Goal: Information Seeking & Learning: Learn about a topic

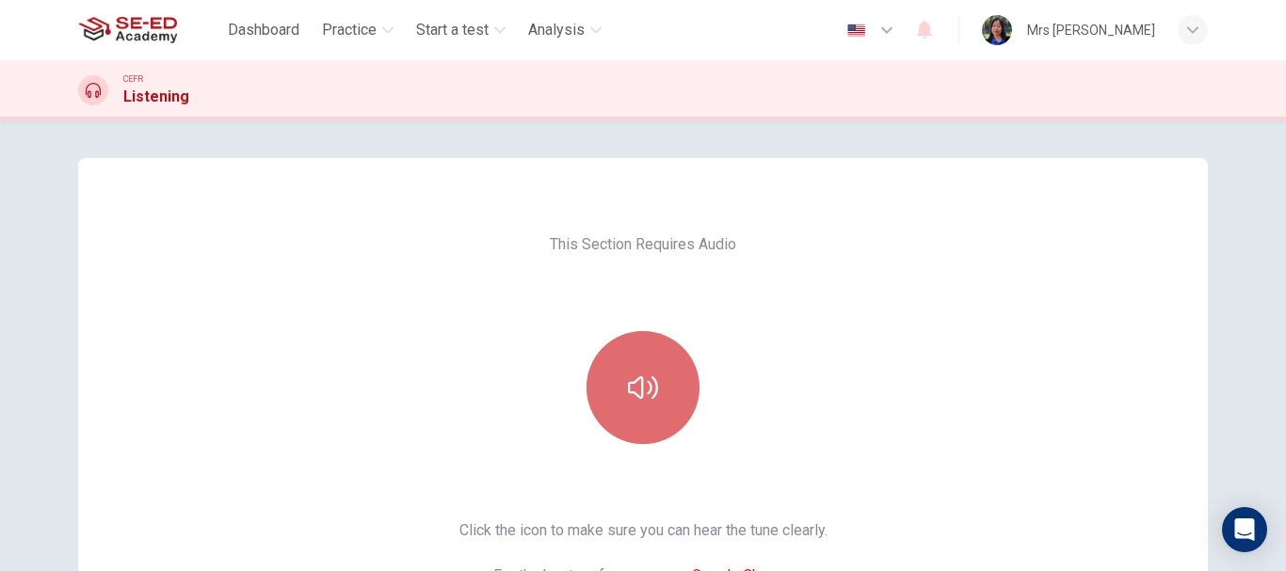
click at [633, 417] on button "button" at bounding box center [642, 387] width 113 height 113
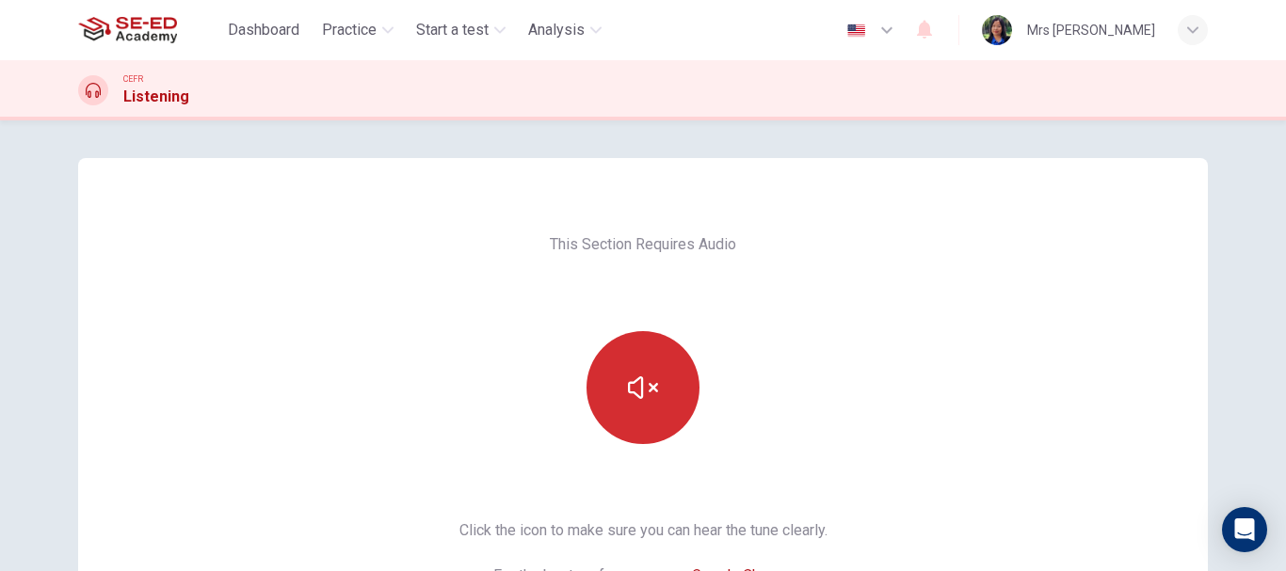
click at [629, 399] on icon "button" at bounding box center [643, 388] width 30 height 30
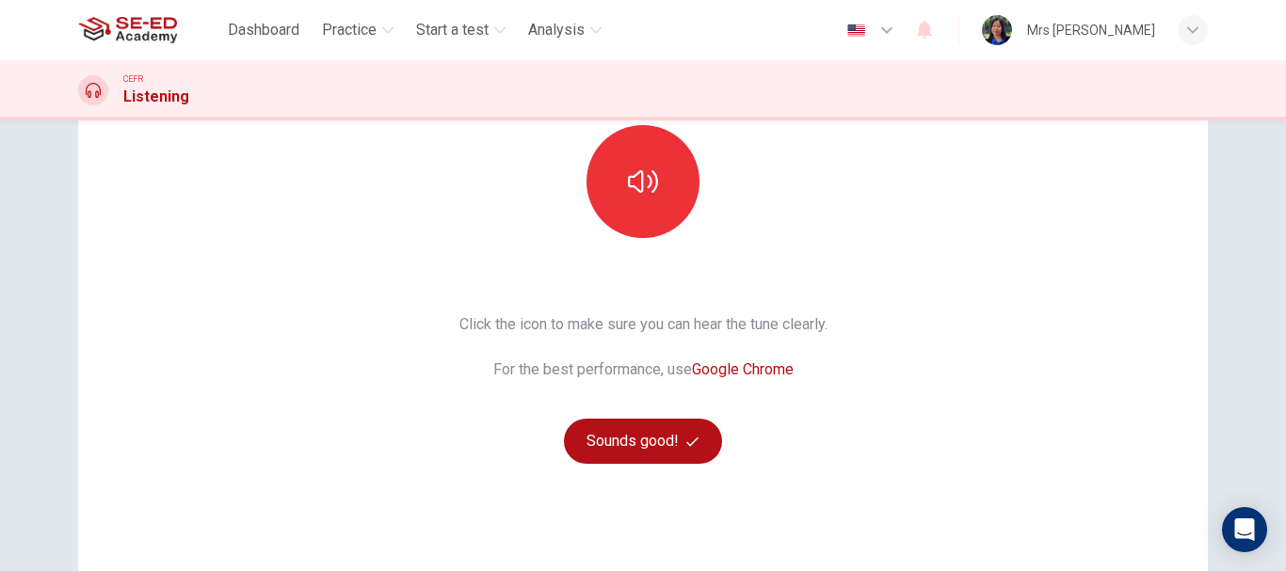
scroll to position [282, 0]
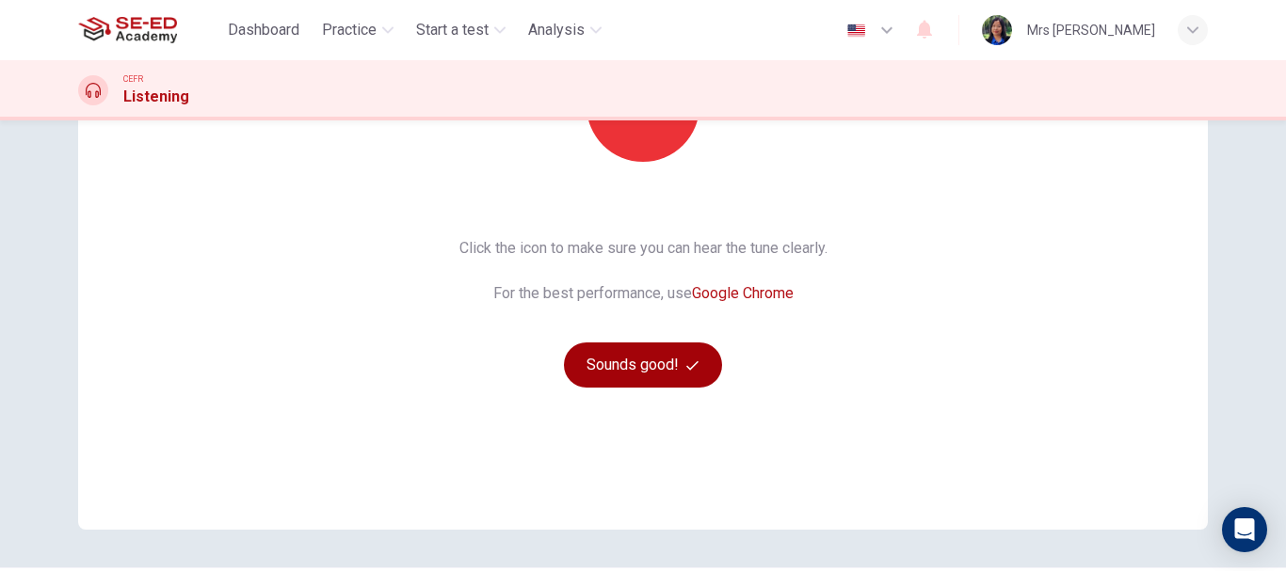
click at [666, 367] on button "Sounds good!" at bounding box center [643, 365] width 158 height 45
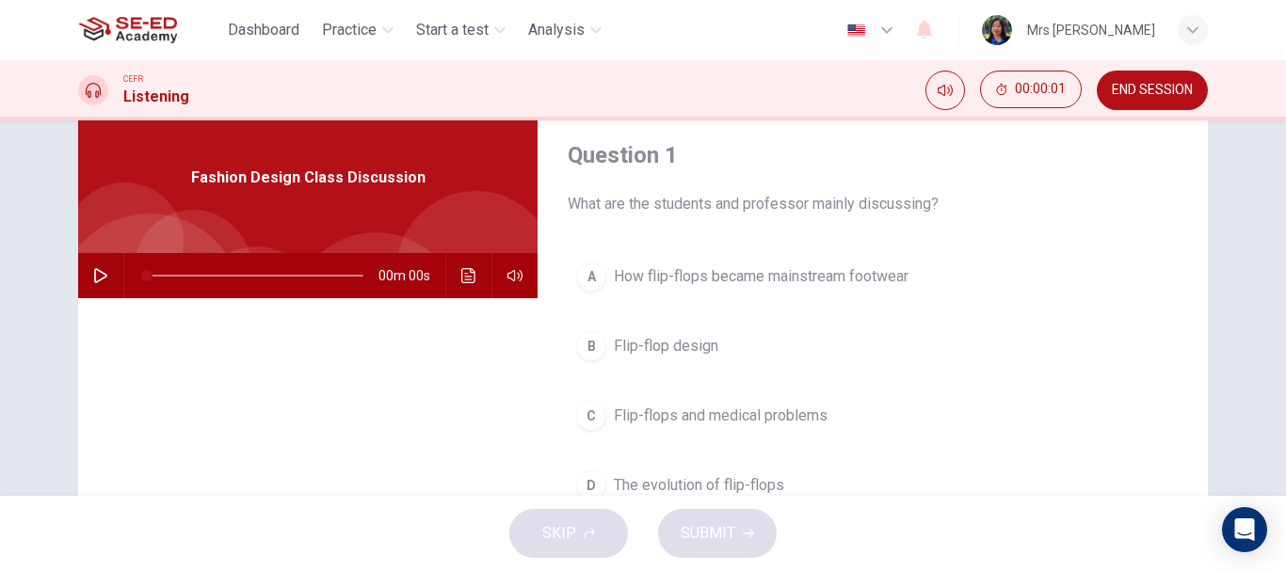
scroll to position [0, 0]
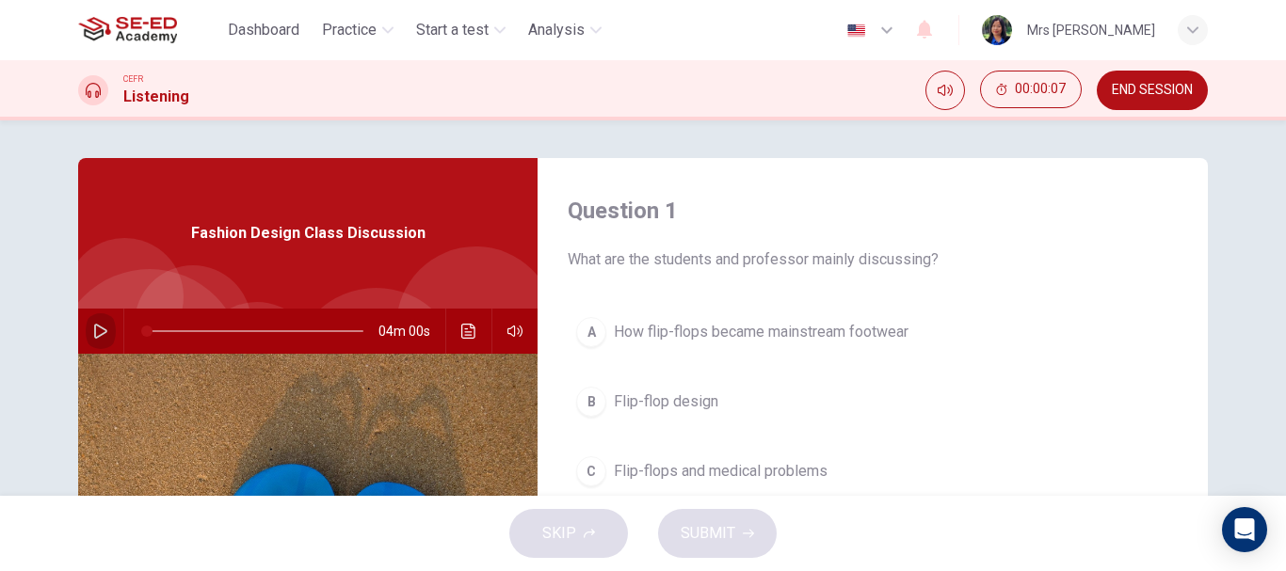
click at [97, 327] on icon "button" at bounding box center [100, 331] width 15 height 15
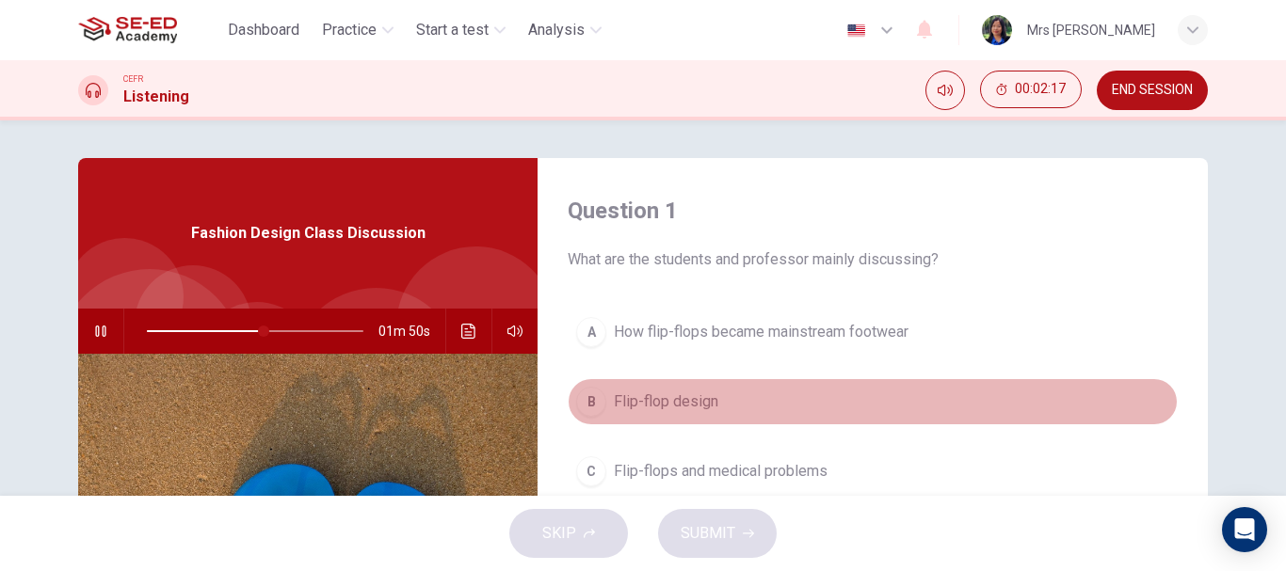
click at [605, 401] on button "B Flip-flop design" at bounding box center [873, 401] width 610 height 47
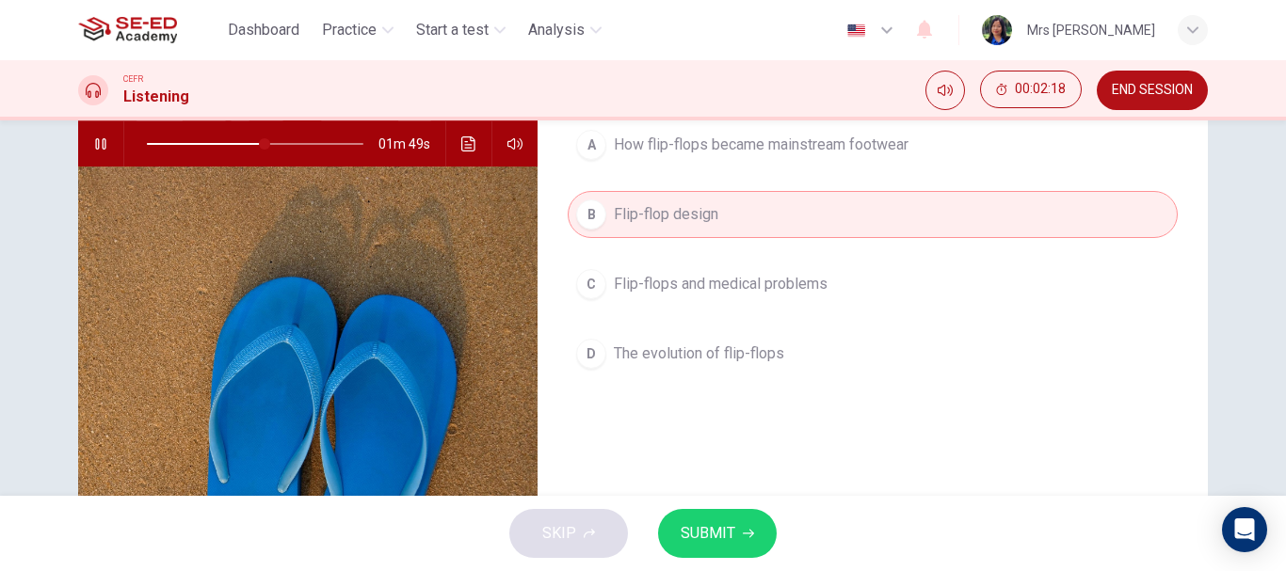
scroll to position [188, 0]
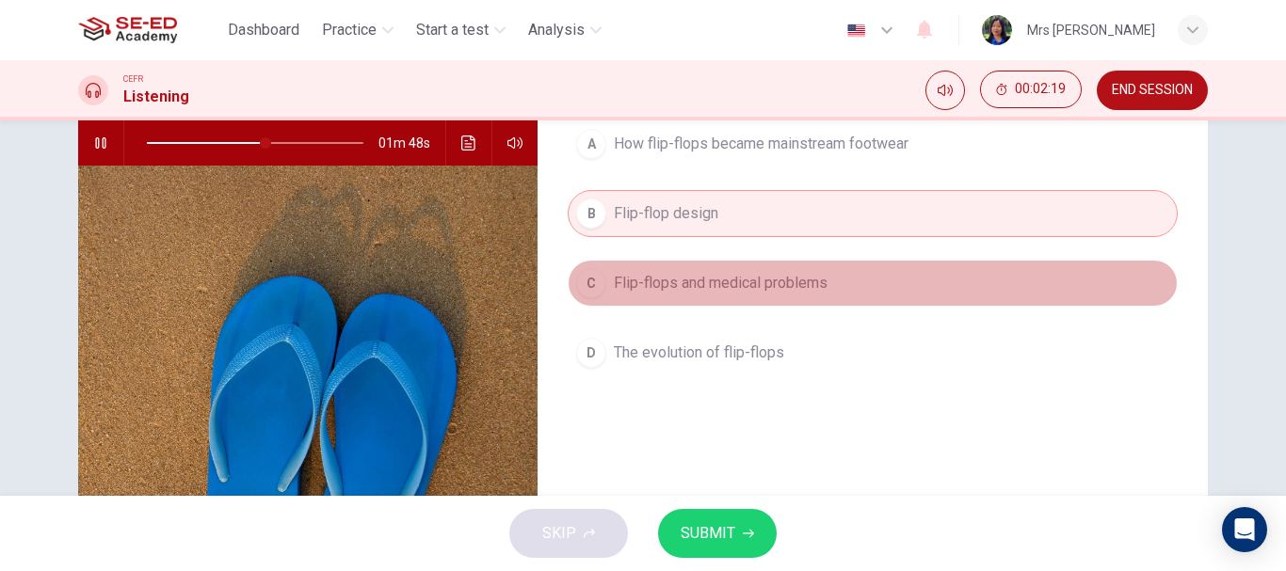
click at [638, 266] on button "C Flip-flops and medical problems" at bounding box center [873, 283] width 610 height 47
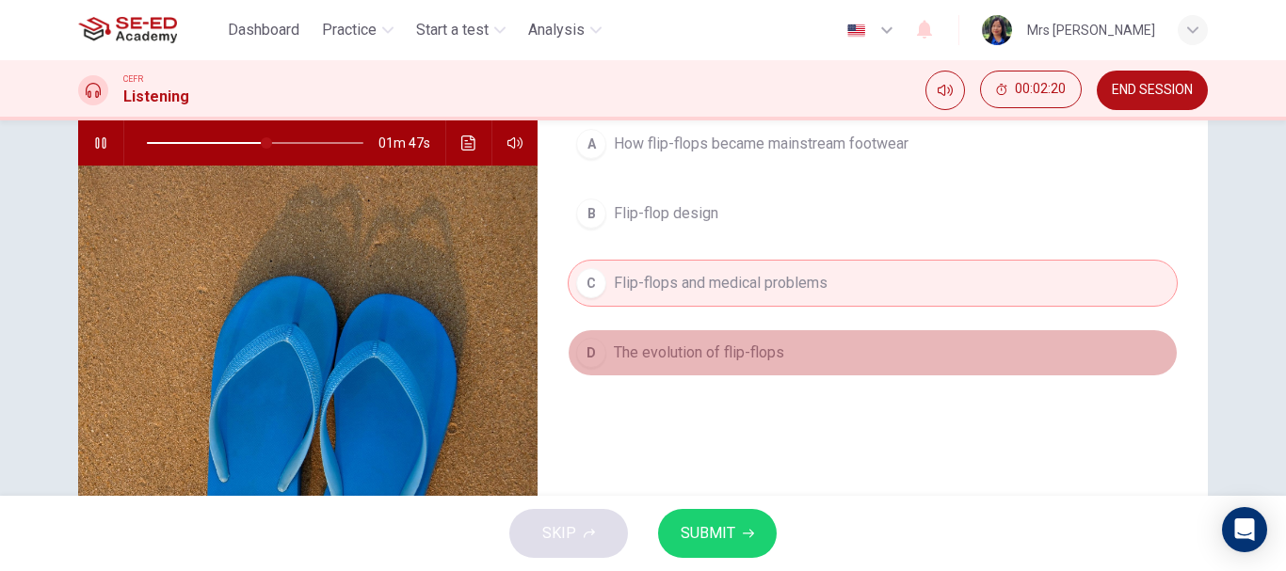
click at [661, 349] on span "The evolution of flip-flops" at bounding box center [699, 353] width 170 height 23
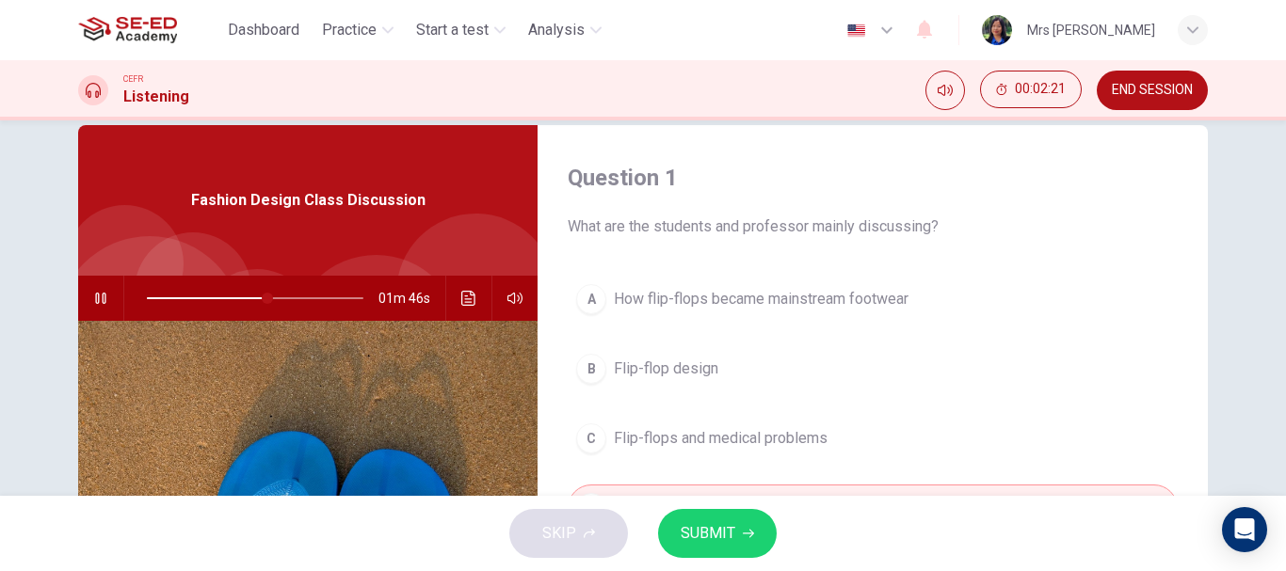
scroll to position [0, 0]
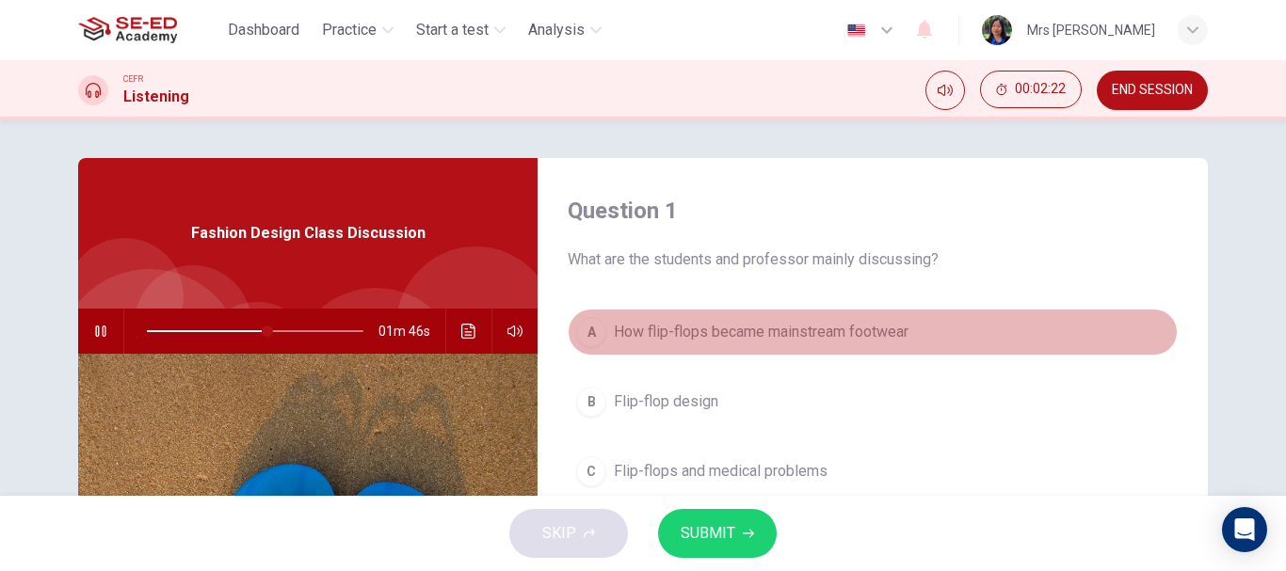
click at [710, 329] on span "How flip-flops became mainstream footwear" at bounding box center [761, 332] width 295 height 23
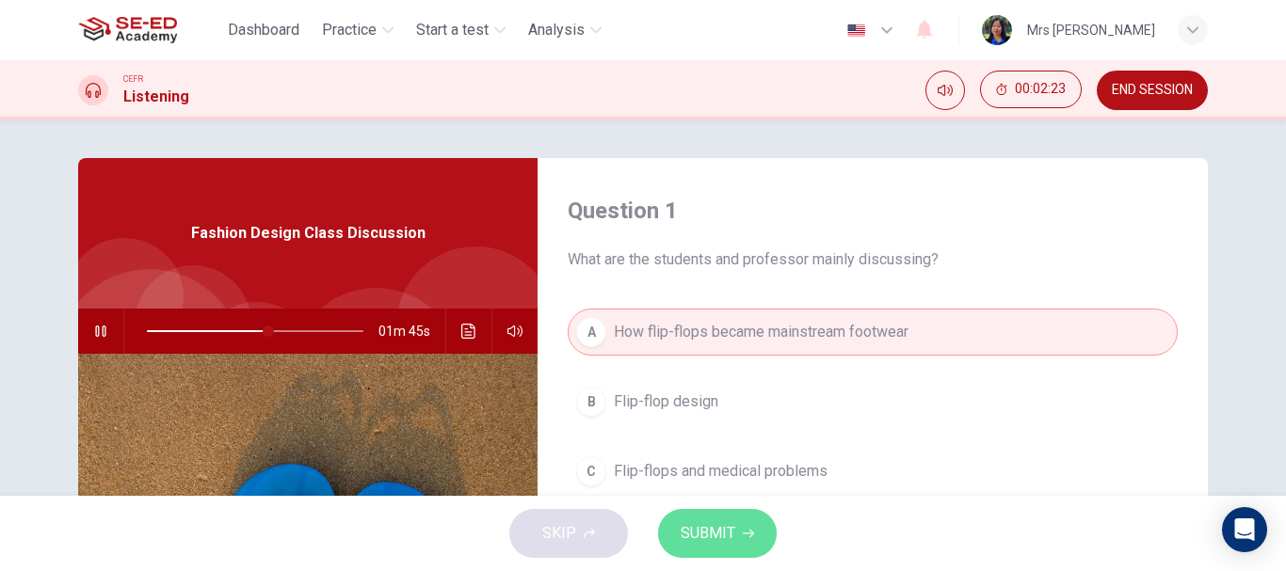
click at [718, 524] on span "SUBMIT" at bounding box center [708, 534] width 55 height 26
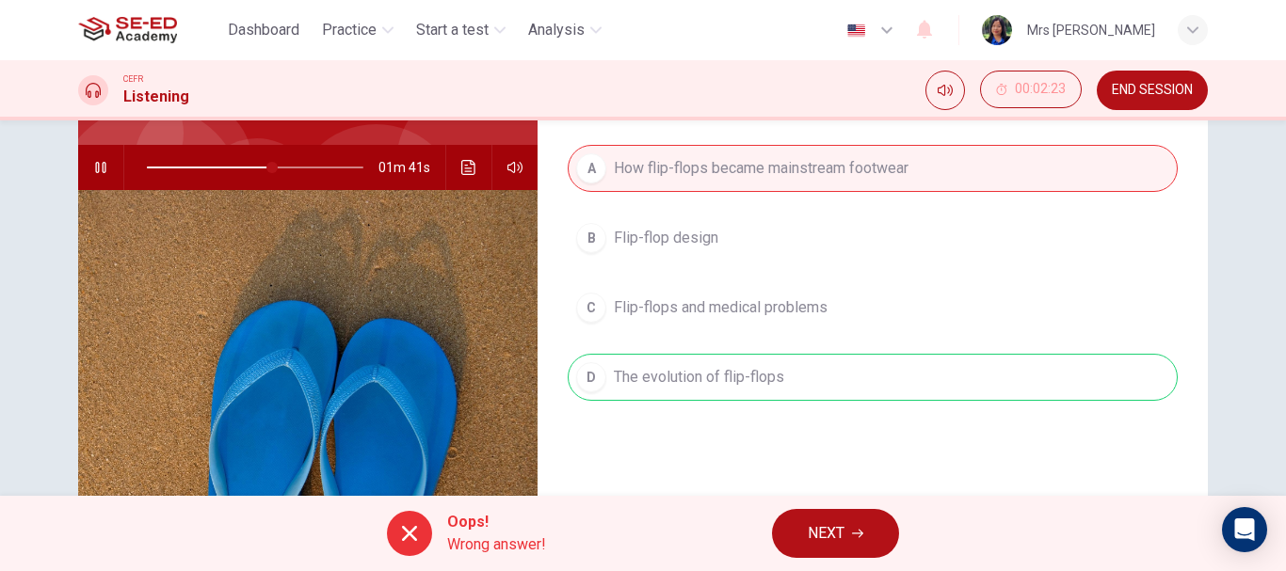
scroll to position [188, 0]
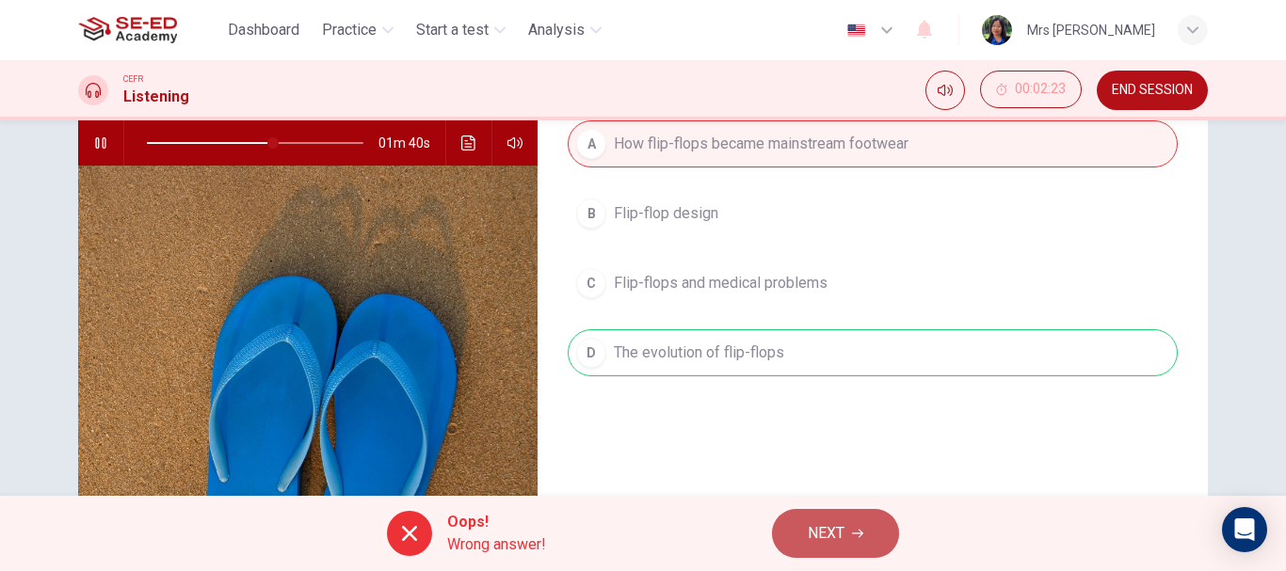
click at [870, 527] on button "NEXT" at bounding box center [835, 533] width 127 height 49
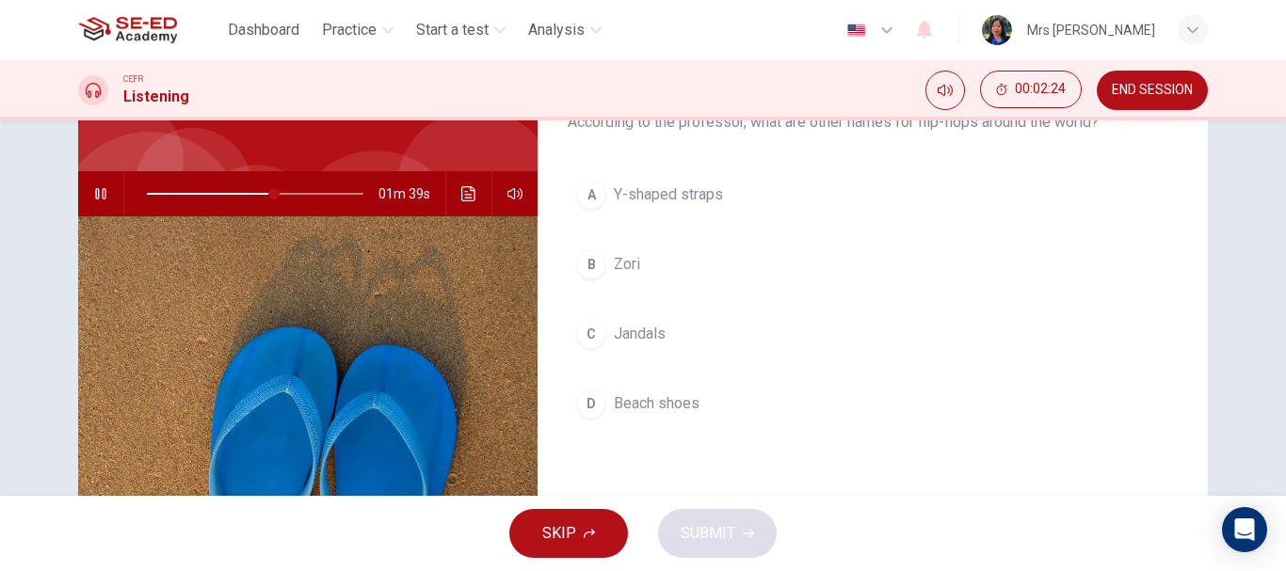
scroll to position [94, 0]
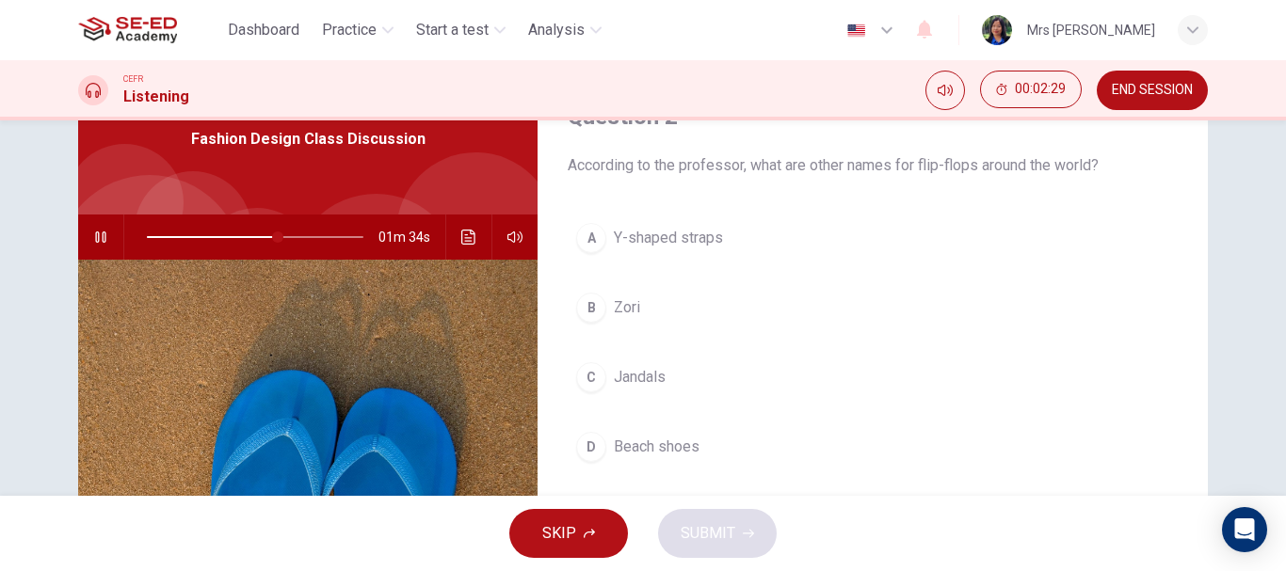
click at [634, 448] on span "Beach shoes" at bounding box center [657, 447] width 86 height 23
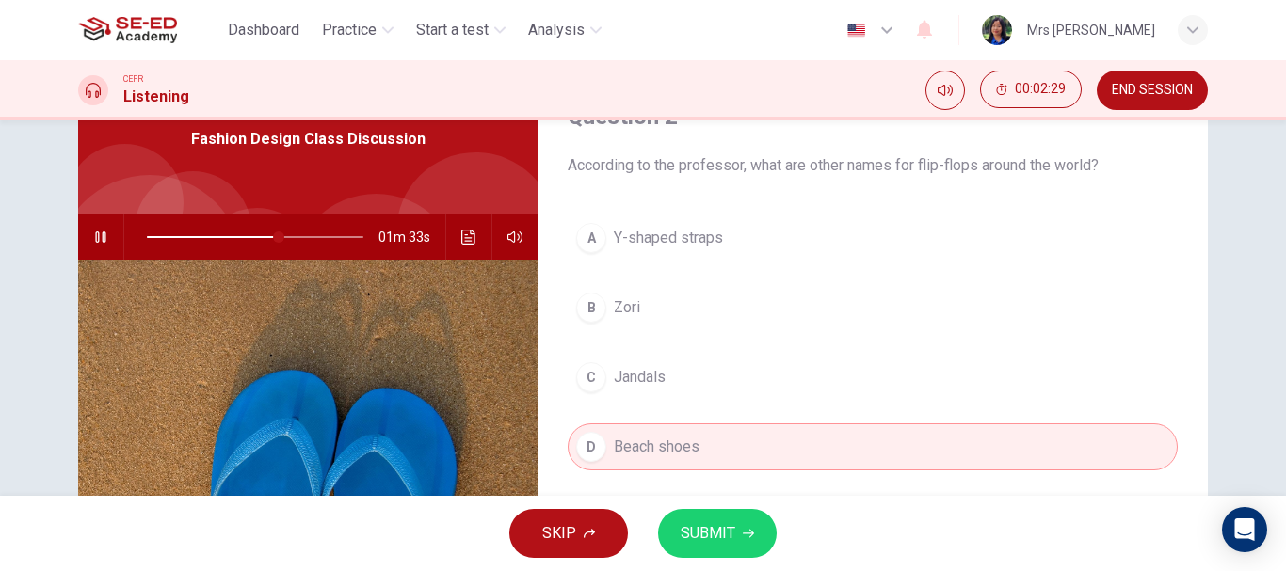
click at [713, 534] on span "SUBMIT" at bounding box center [708, 534] width 55 height 26
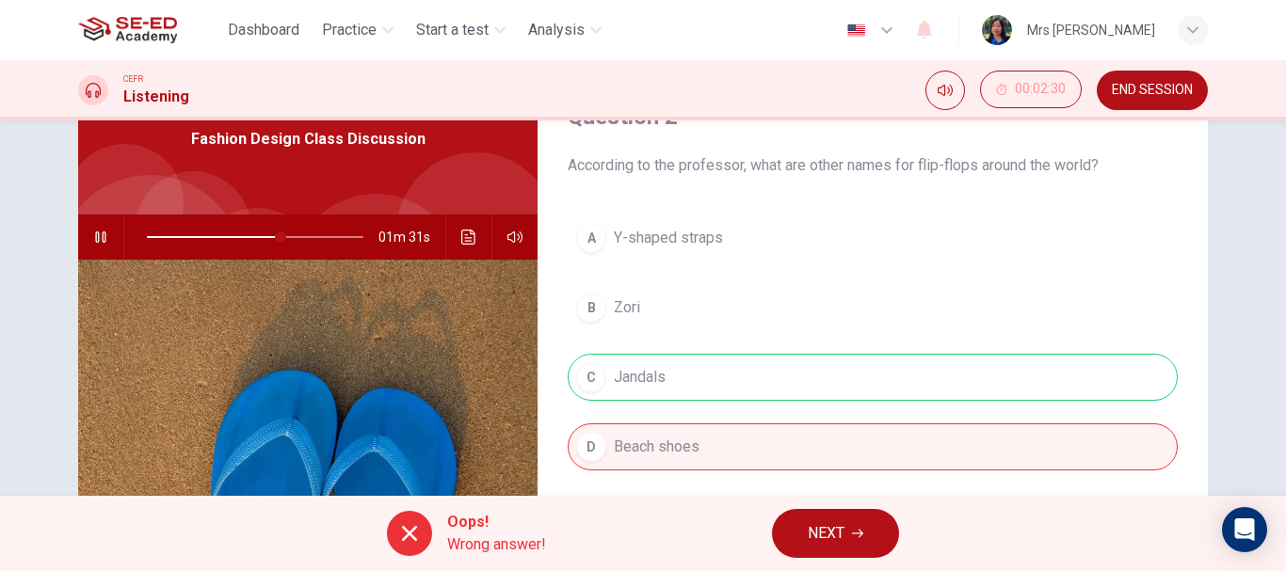
scroll to position [188, 0]
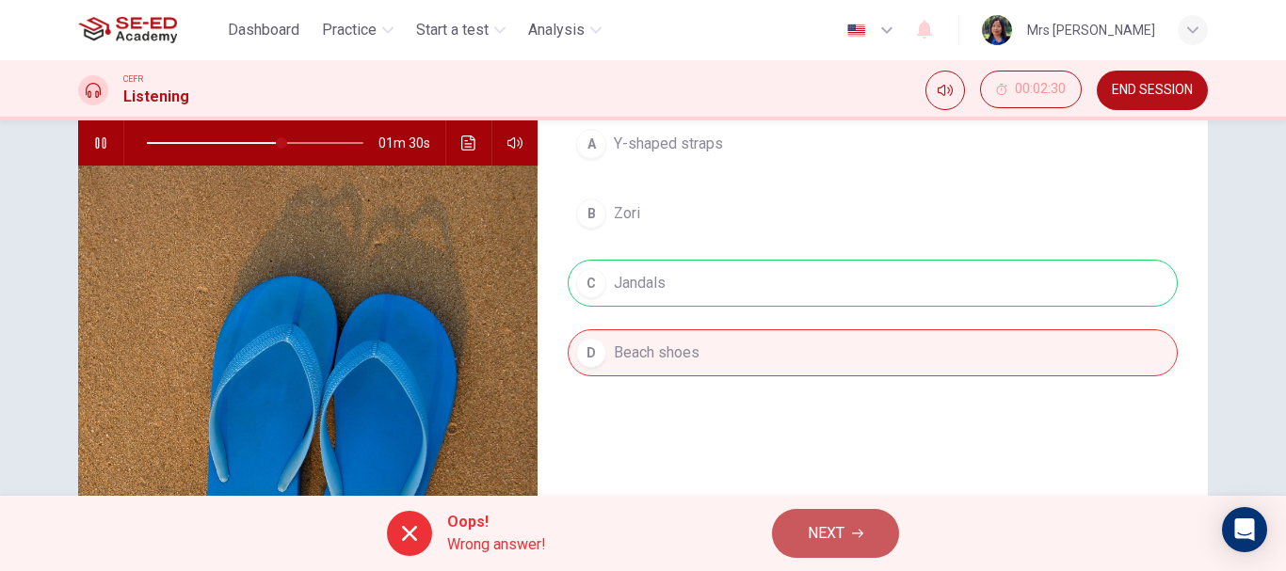
click at [854, 521] on button "NEXT" at bounding box center [835, 533] width 127 height 49
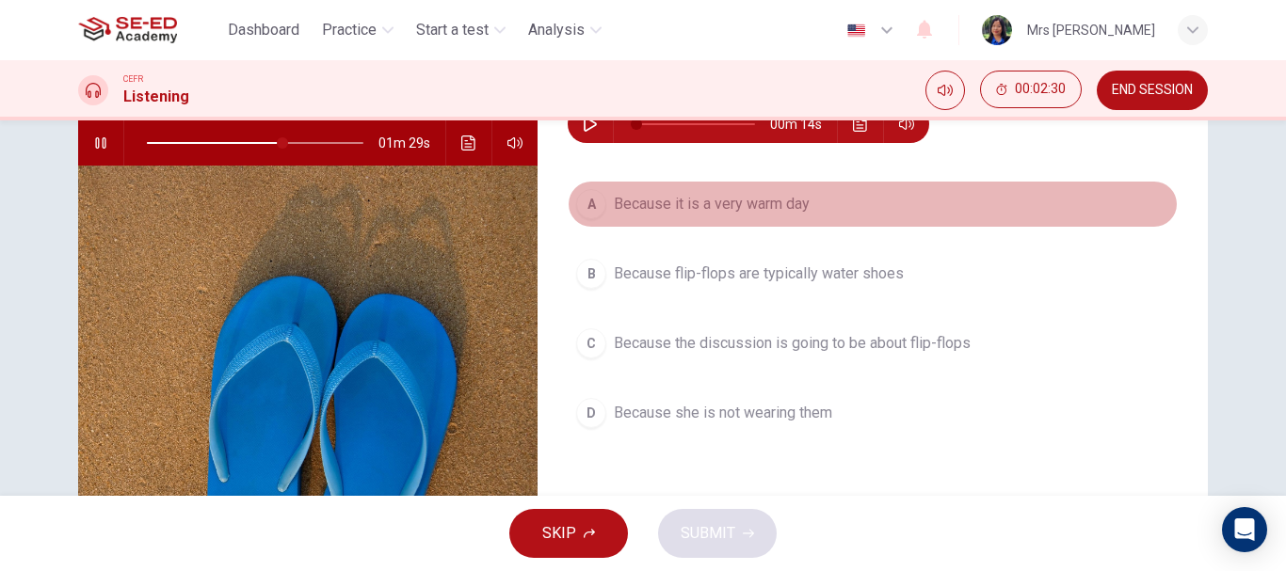
click at [714, 206] on span "Because it is a very warm day" at bounding box center [712, 204] width 196 height 23
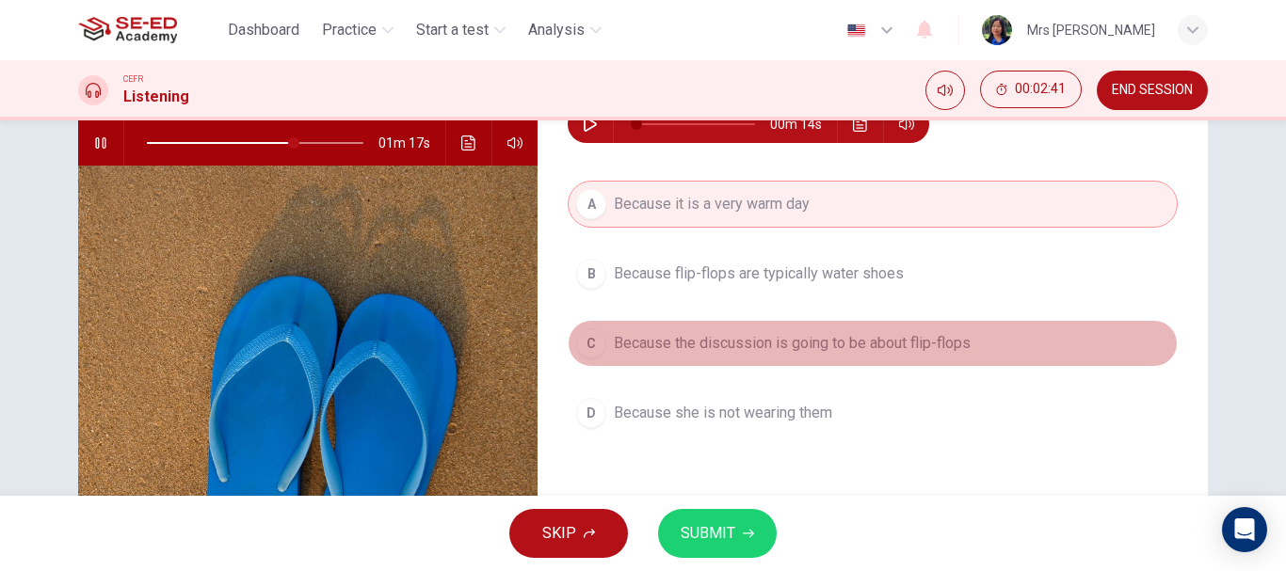
click at [812, 346] on span "Because the discussion is going to be about flip-flops" at bounding box center [792, 343] width 357 height 23
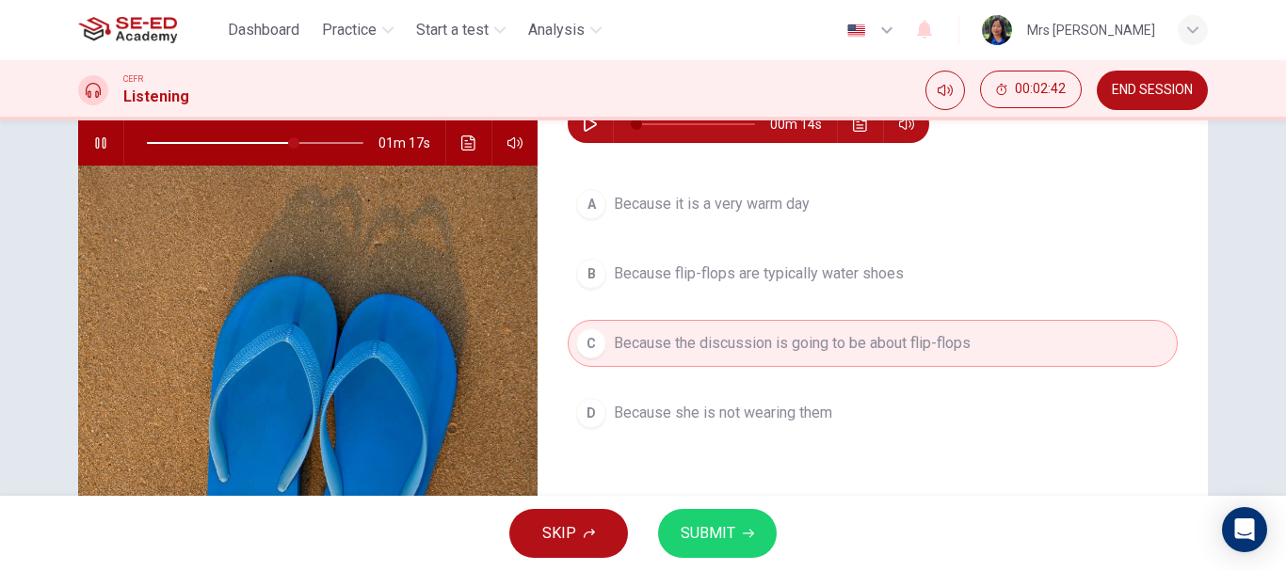
click at [738, 528] on button "SUBMIT" at bounding box center [717, 533] width 119 height 49
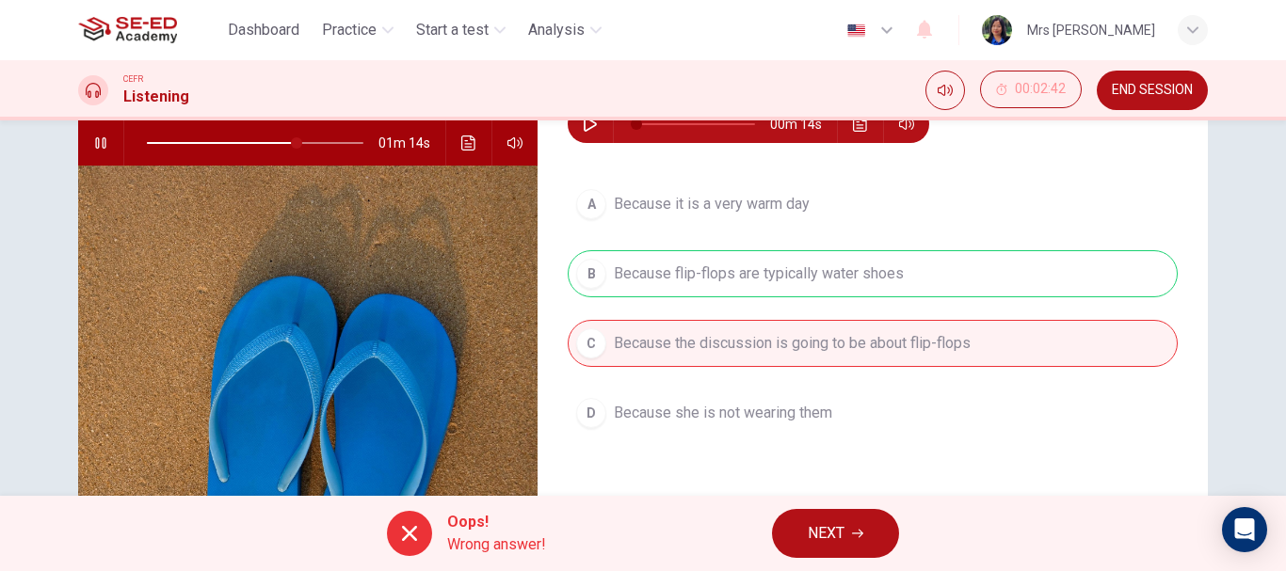
click at [849, 525] on button "NEXT" at bounding box center [835, 533] width 127 height 49
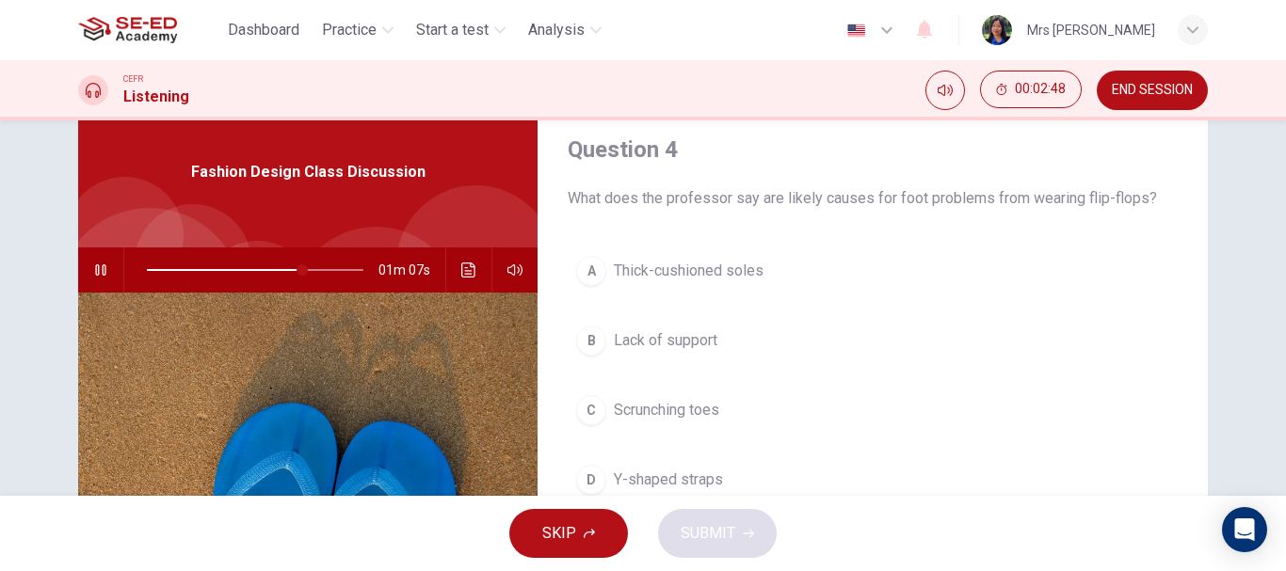
scroll to position [94, 0]
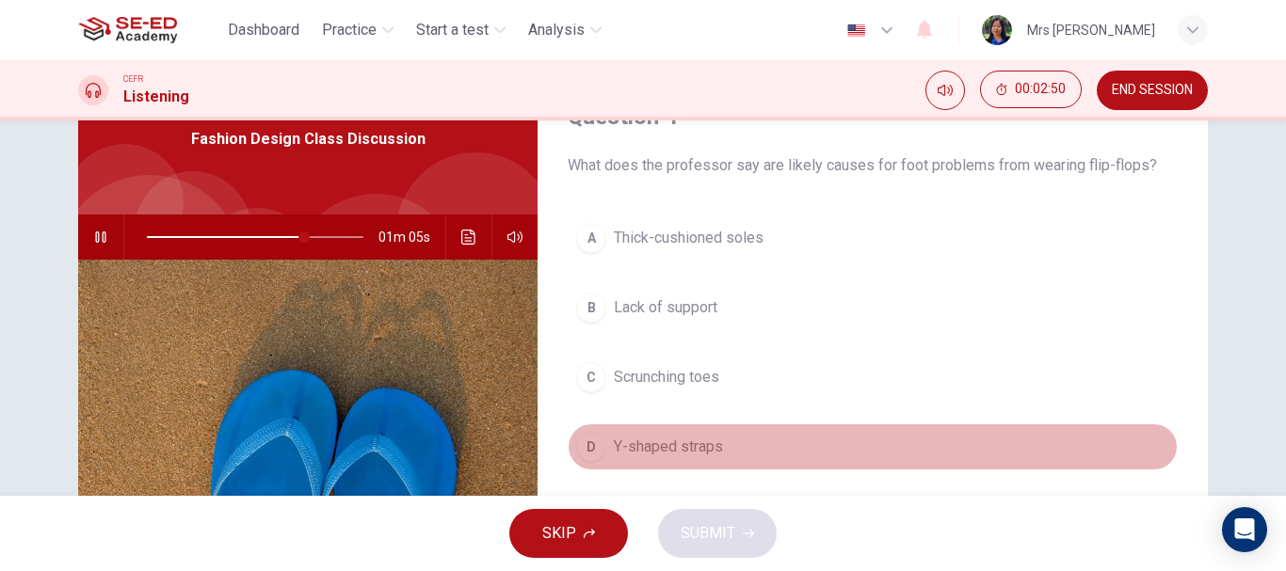
click at [698, 442] on span "Y-shaped straps" at bounding box center [668, 447] width 109 height 23
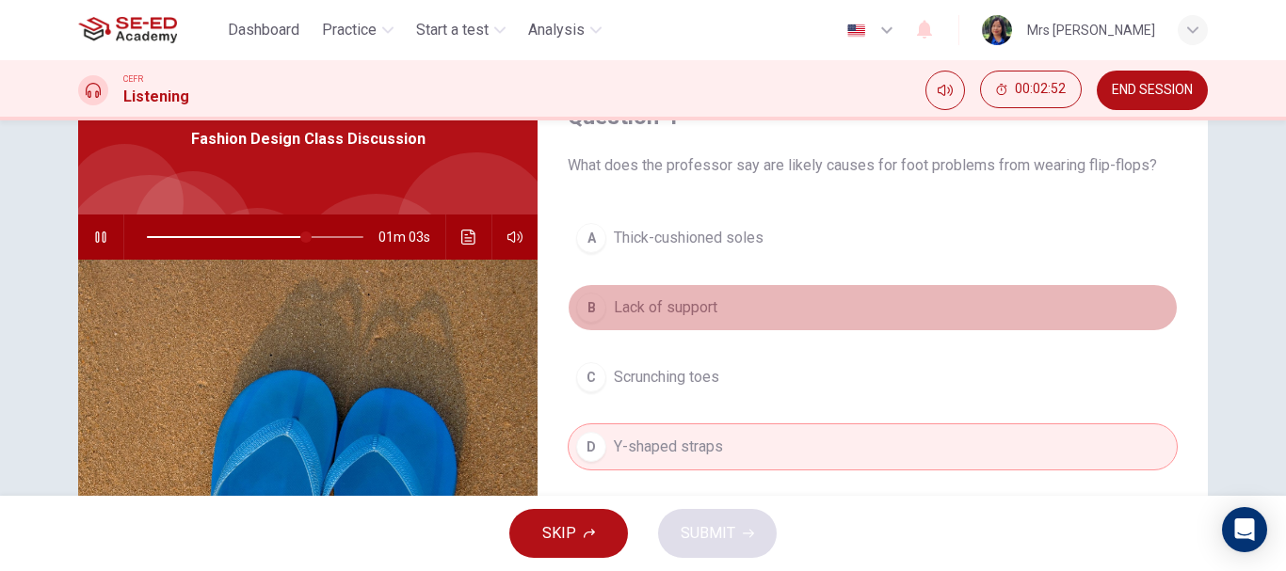
click at [698, 315] on span "Lack of support" at bounding box center [666, 308] width 104 height 23
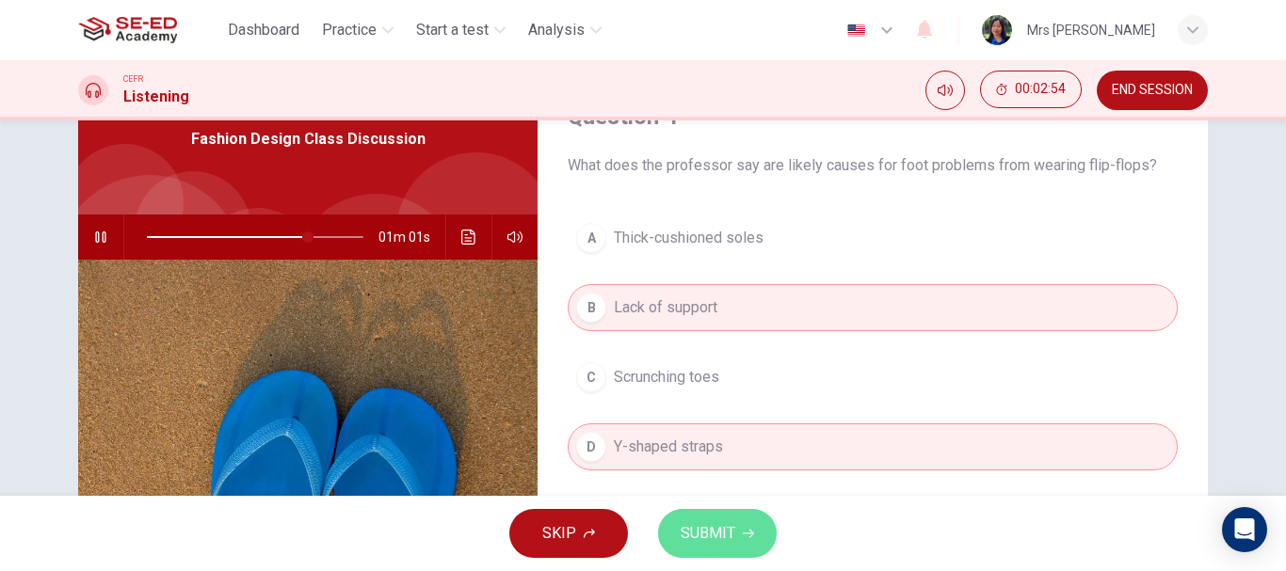
click at [718, 538] on span "SUBMIT" at bounding box center [708, 534] width 55 height 26
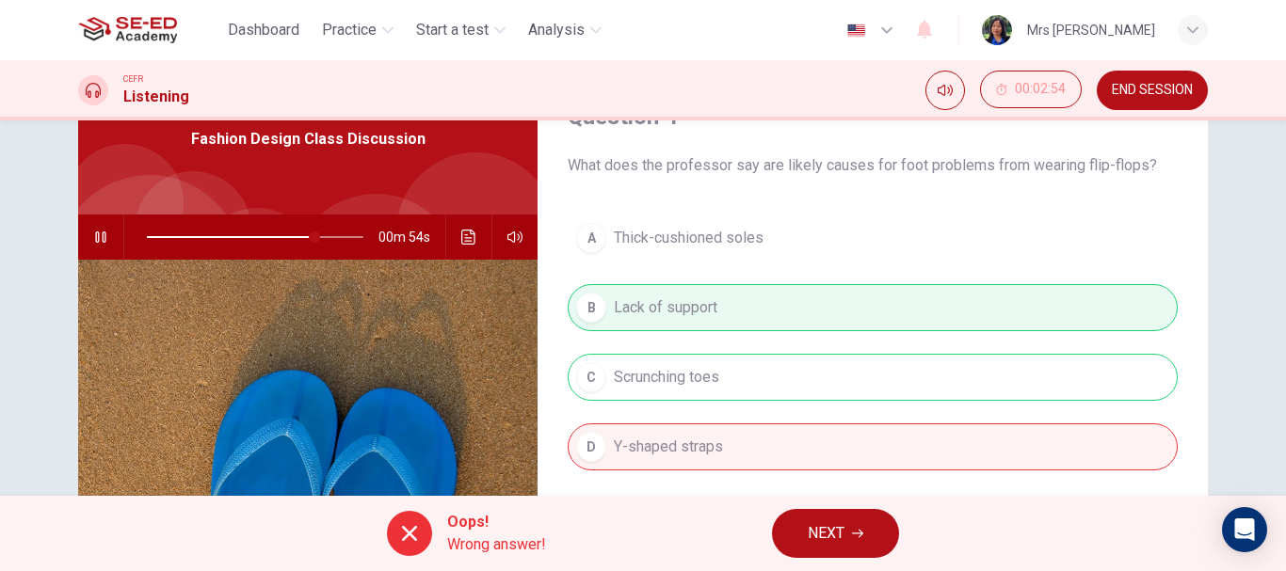
type input "78"
click at [810, 536] on span "NEXT" at bounding box center [826, 534] width 37 height 26
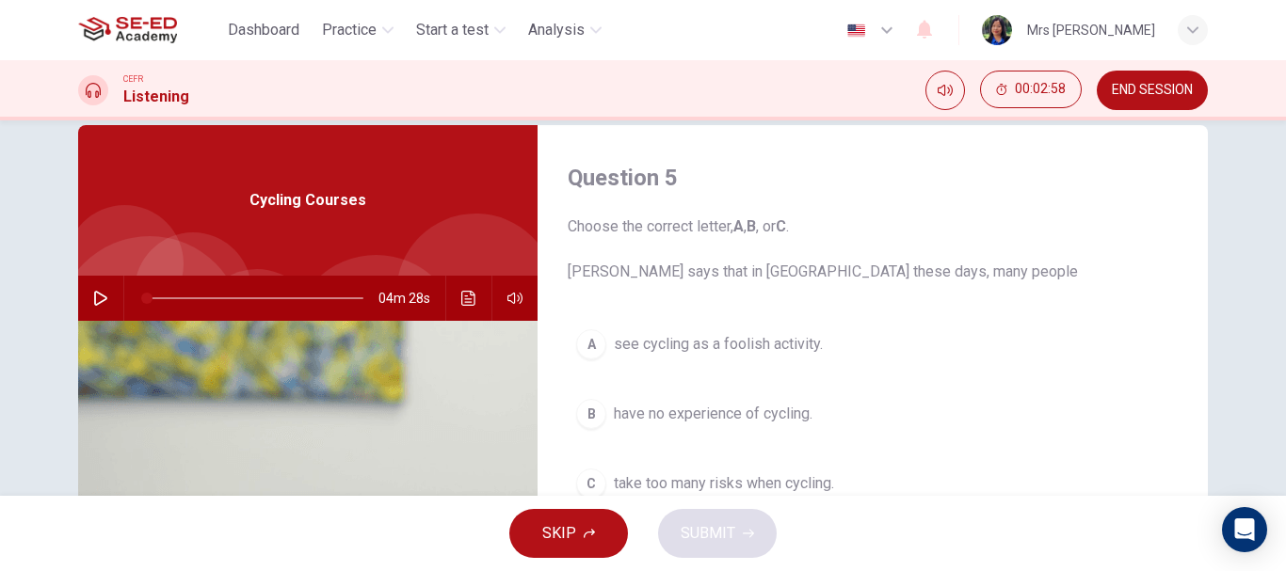
scroll to position [0, 0]
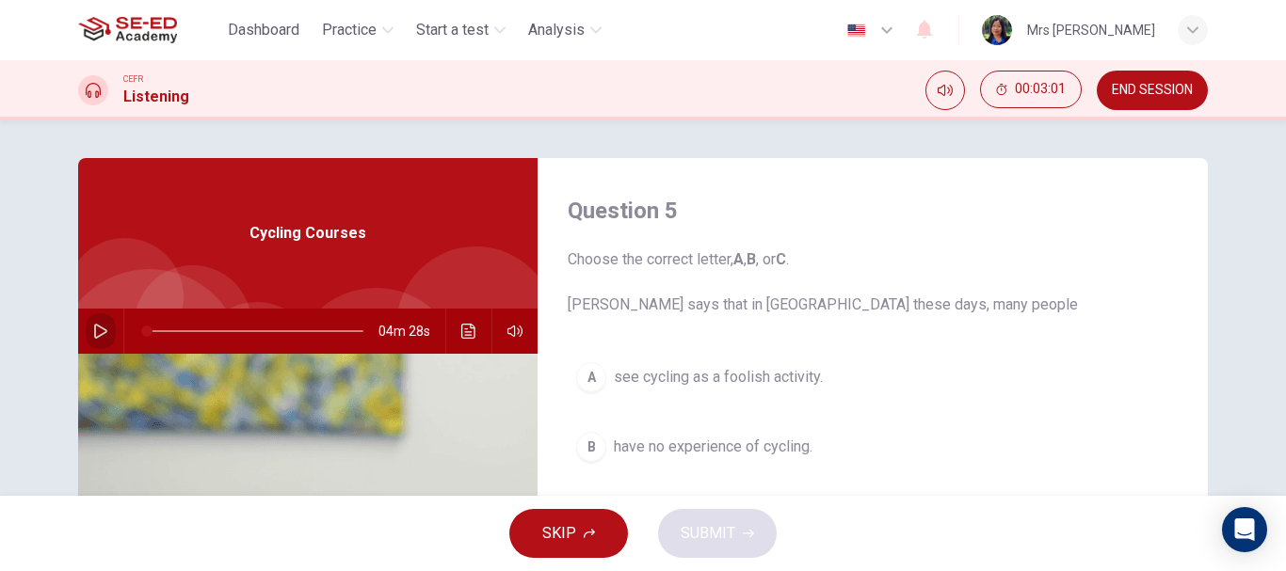
click at [95, 330] on icon "button" at bounding box center [100, 331] width 15 height 15
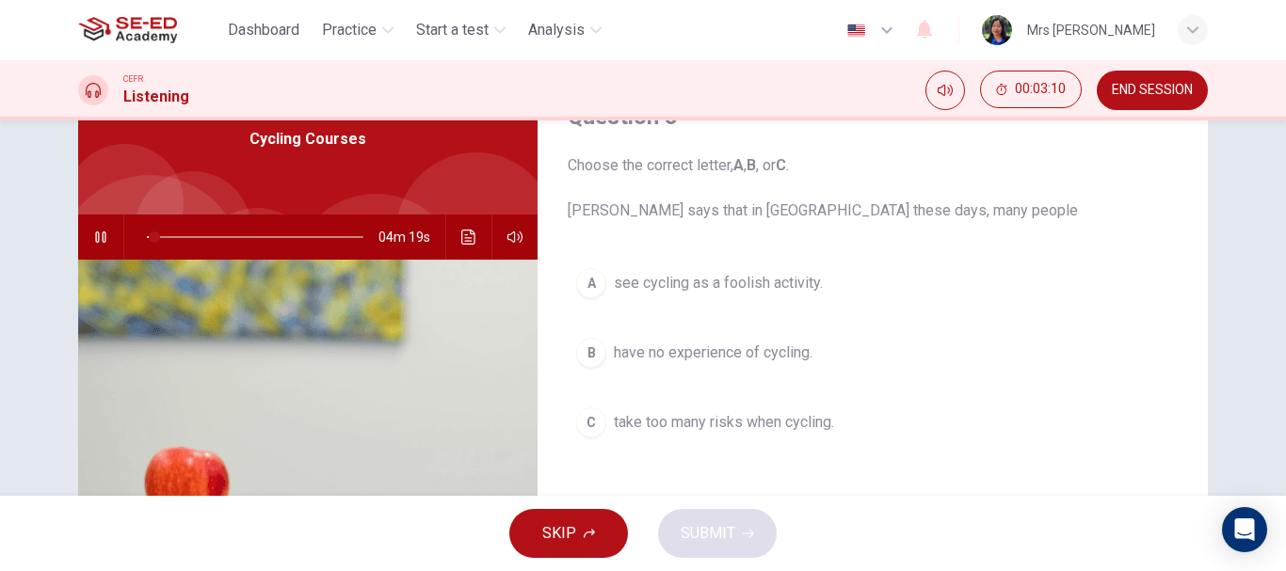
scroll to position [188, 0]
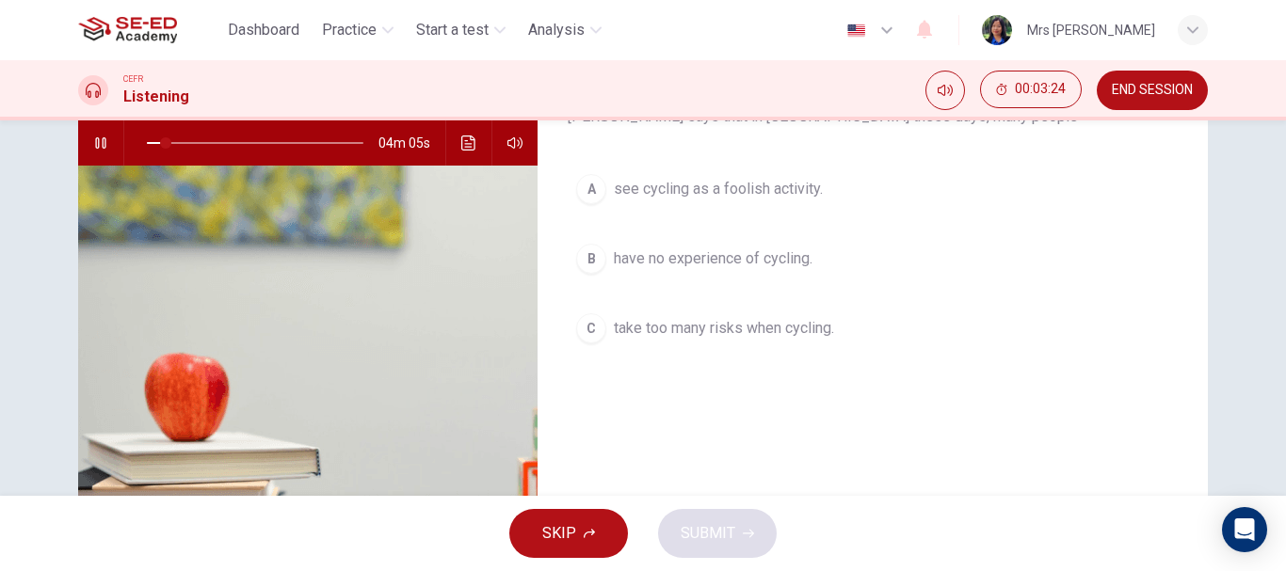
click at [595, 263] on div "B" at bounding box center [591, 259] width 30 height 30
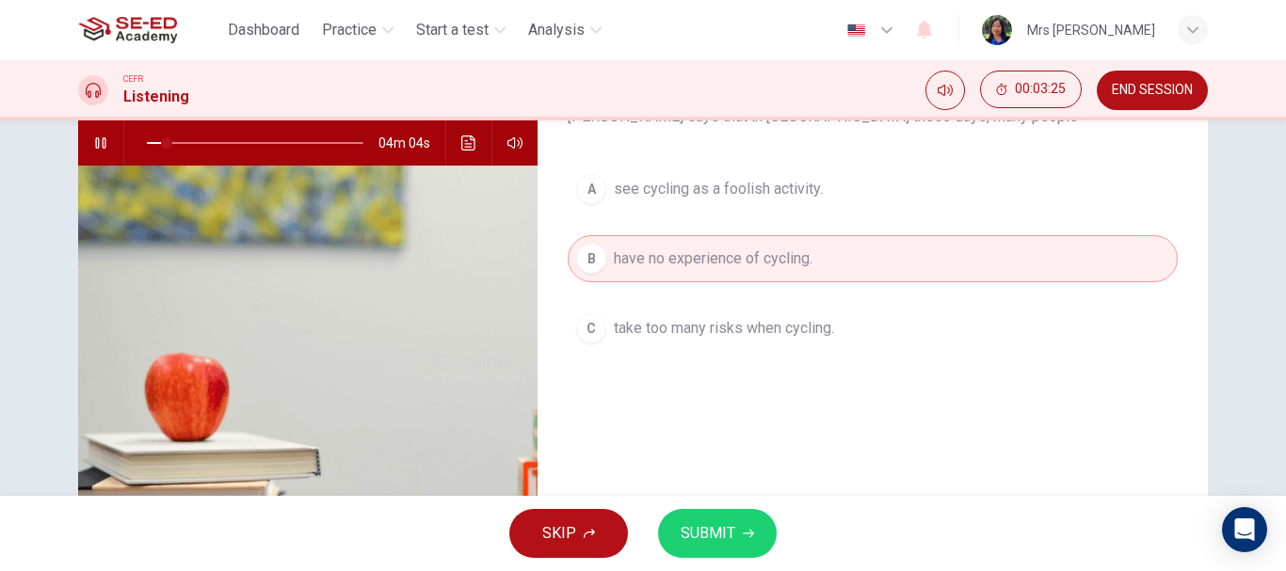
click at [721, 520] on button "SUBMIT" at bounding box center [717, 533] width 119 height 49
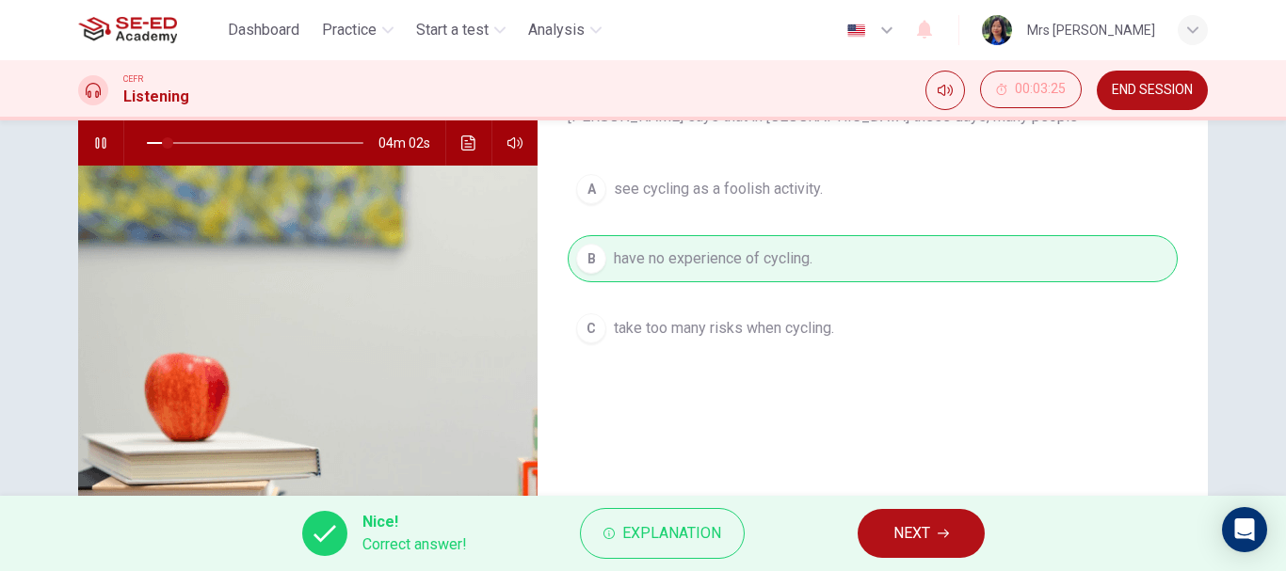
scroll to position [282, 0]
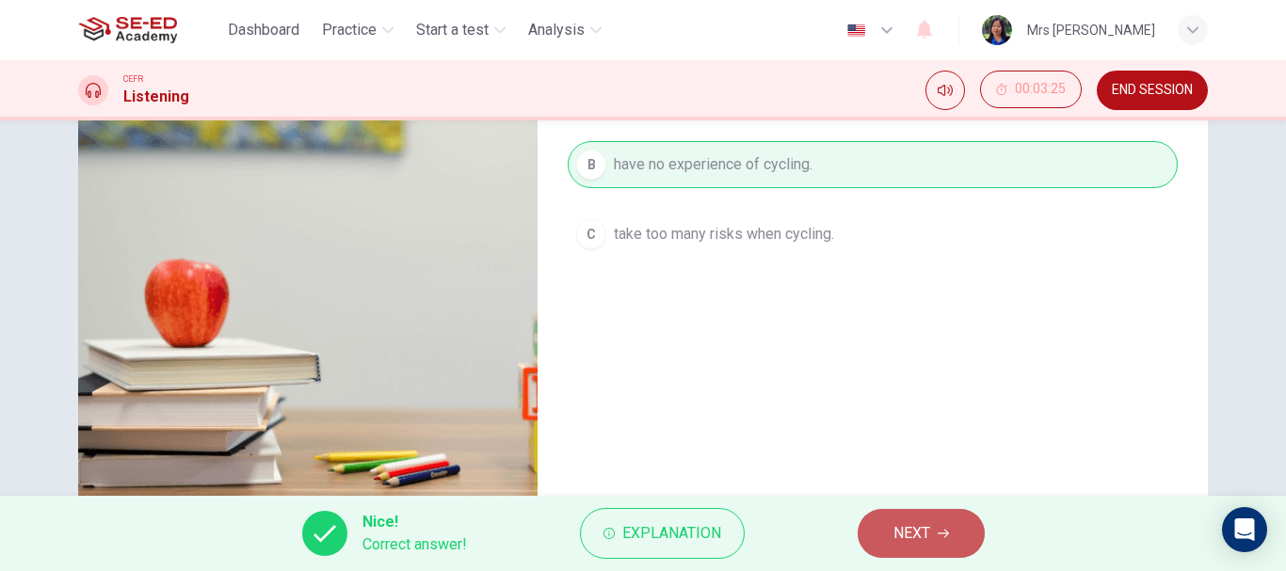
click at [945, 525] on button "NEXT" at bounding box center [921, 533] width 127 height 49
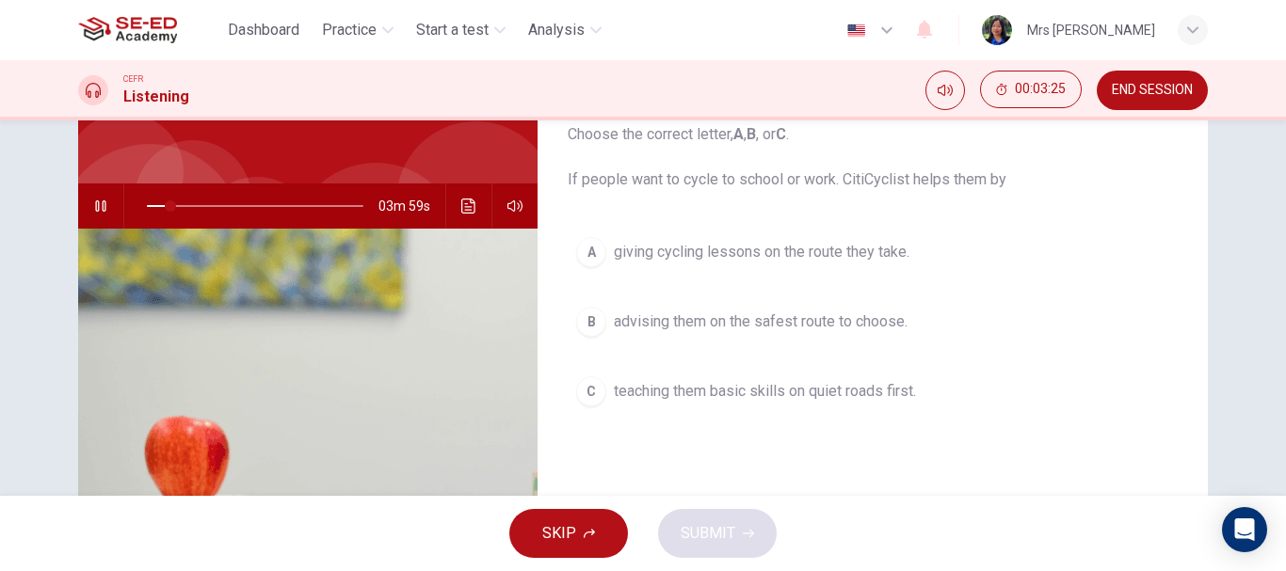
scroll to position [94, 0]
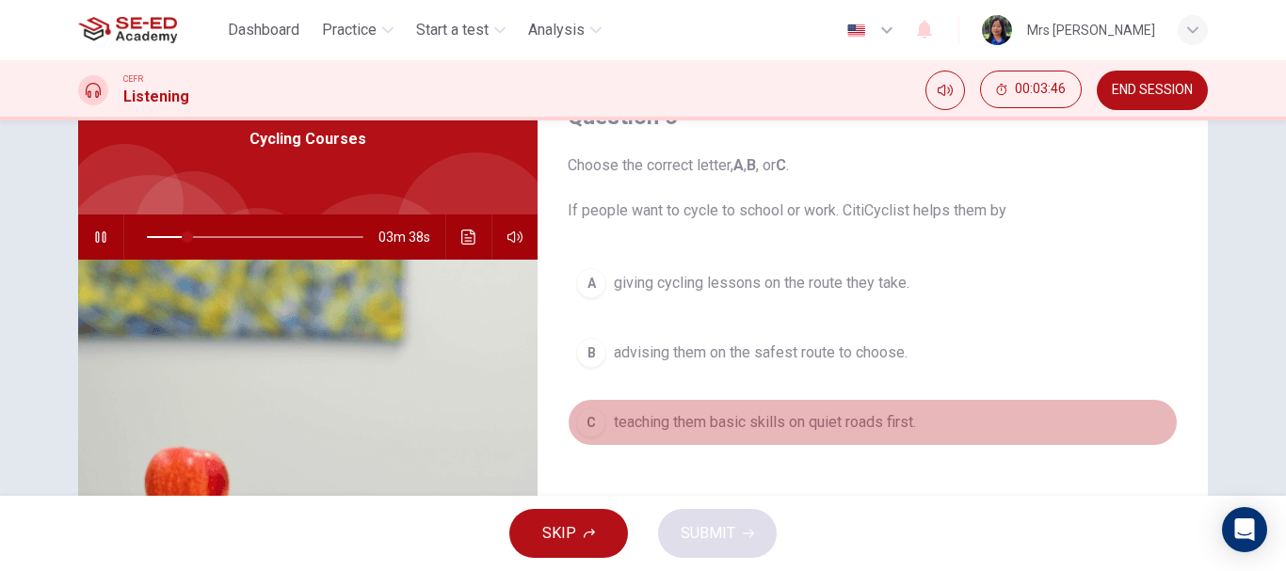
click at [662, 424] on span "teaching them basic skills on quiet roads first." at bounding box center [765, 422] width 302 height 23
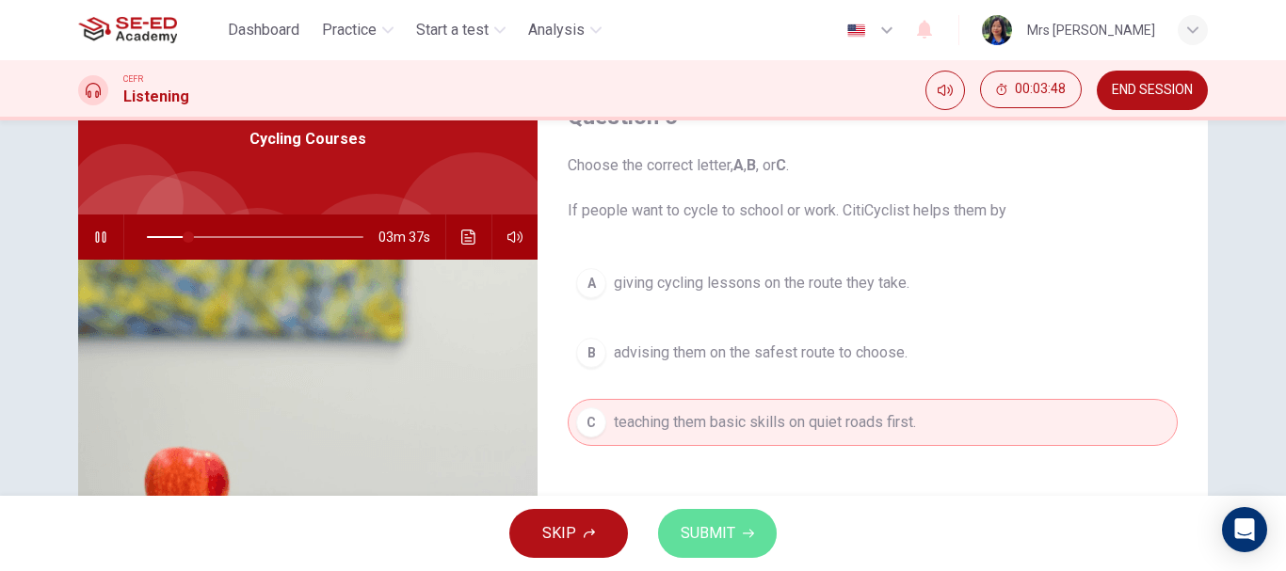
click at [720, 527] on span "SUBMIT" at bounding box center [708, 534] width 55 height 26
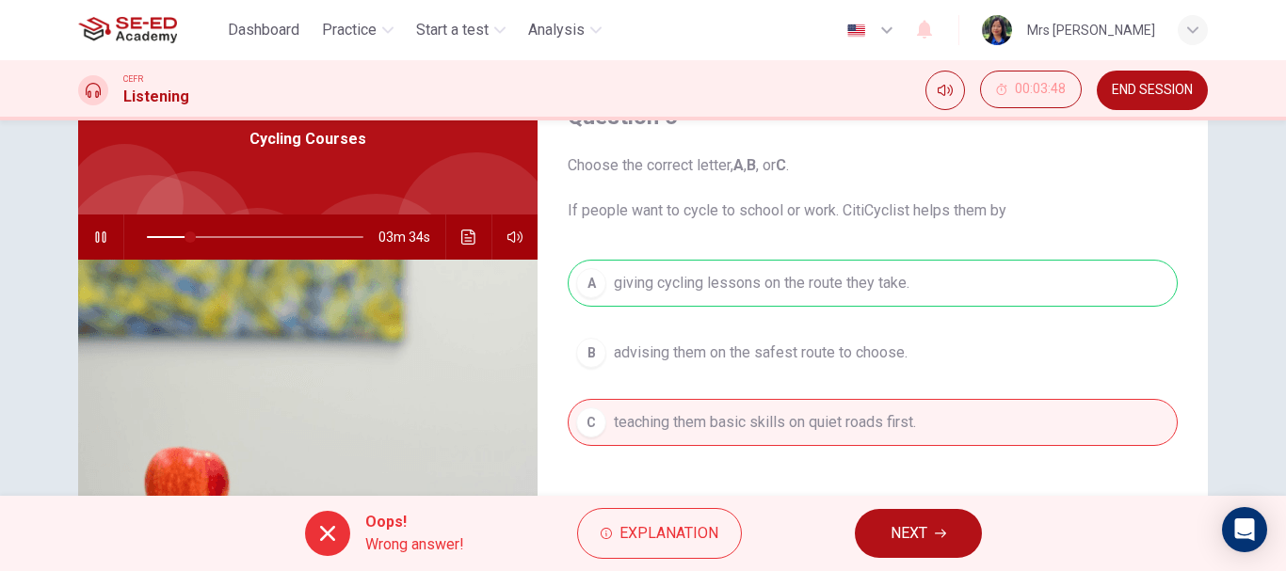
click at [938, 517] on button "NEXT" at bounding box center [918, 533] width 127 height 49
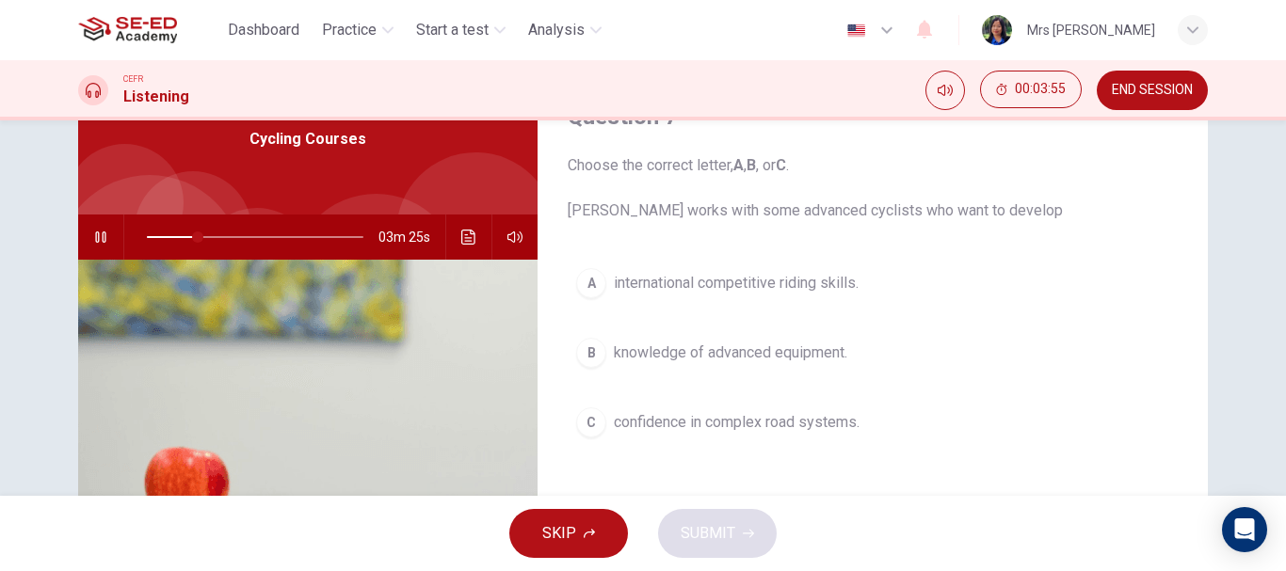
click at [781, 424] on span "confidence in complex road systems." at bounding box center [737, 422] width 246 height 23
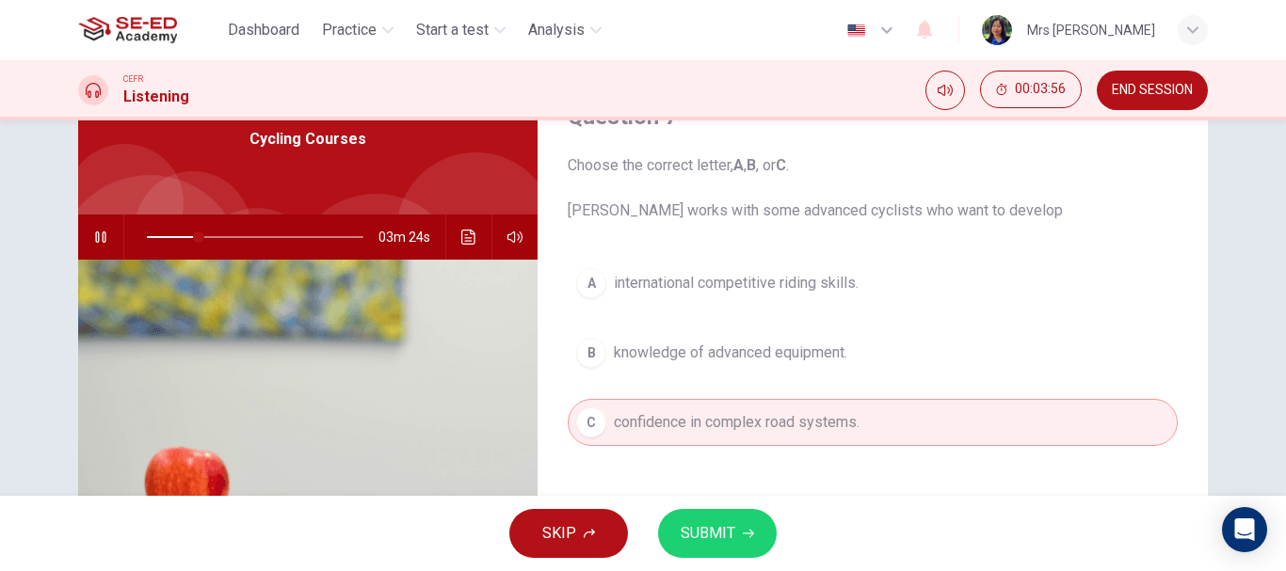
click at [743, 522] on button "SUBMIT" at bounding box center [717, 533] width 119 height 49
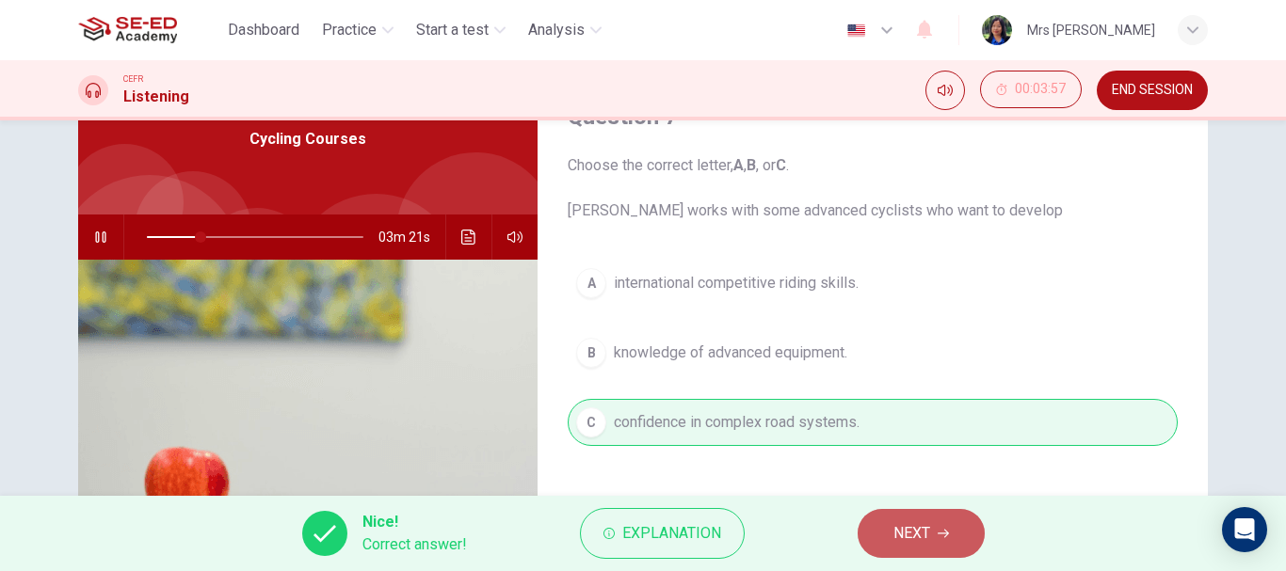
click at [952, 525] on button "NEXT" at bounding box center [921, 533] width 127 height 49
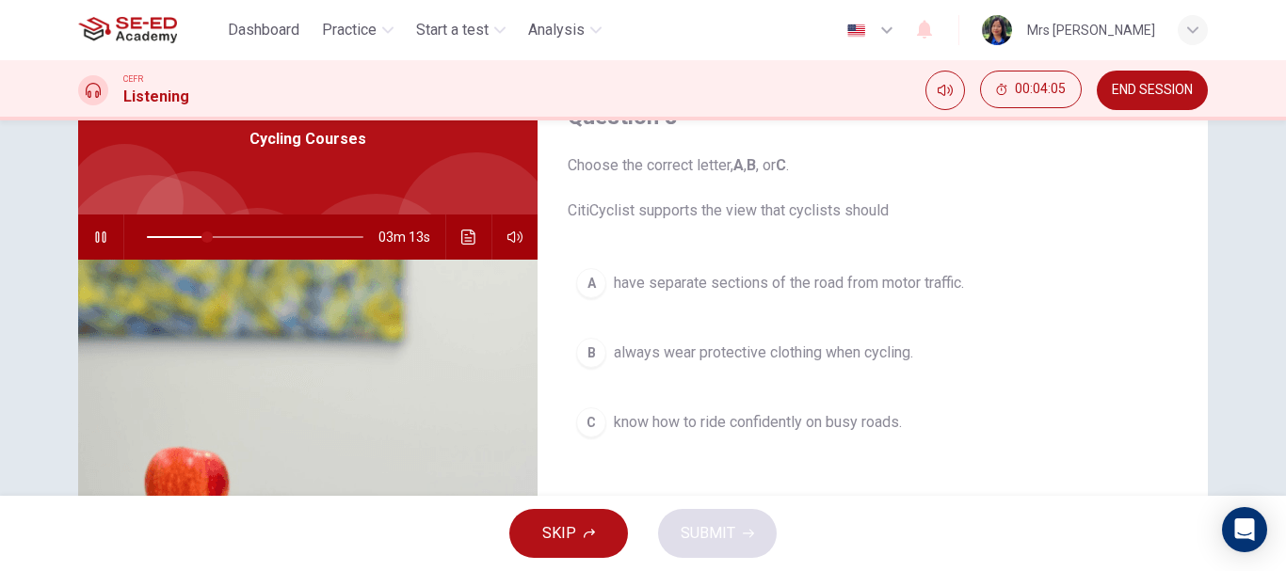
click at [638, 353] on span "always wear protective clothing when cycling." at bounding box center [763, 353] width 299 height 23
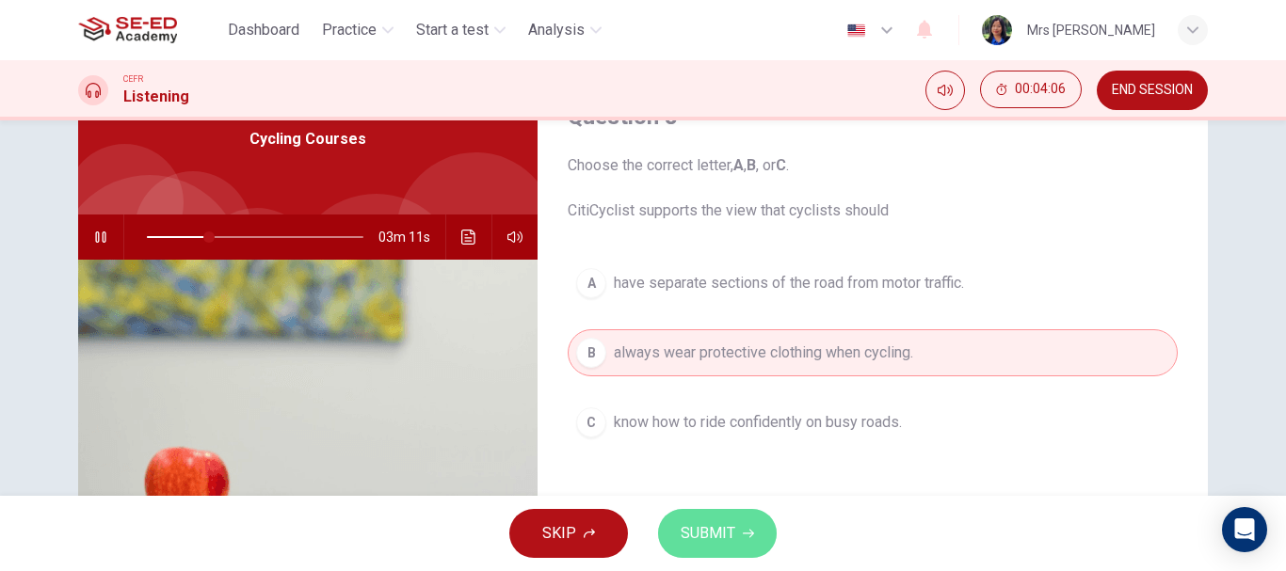
click at [727, 532] on span "SUBMIT" at bounding box center [708, 534] width 55 height 26
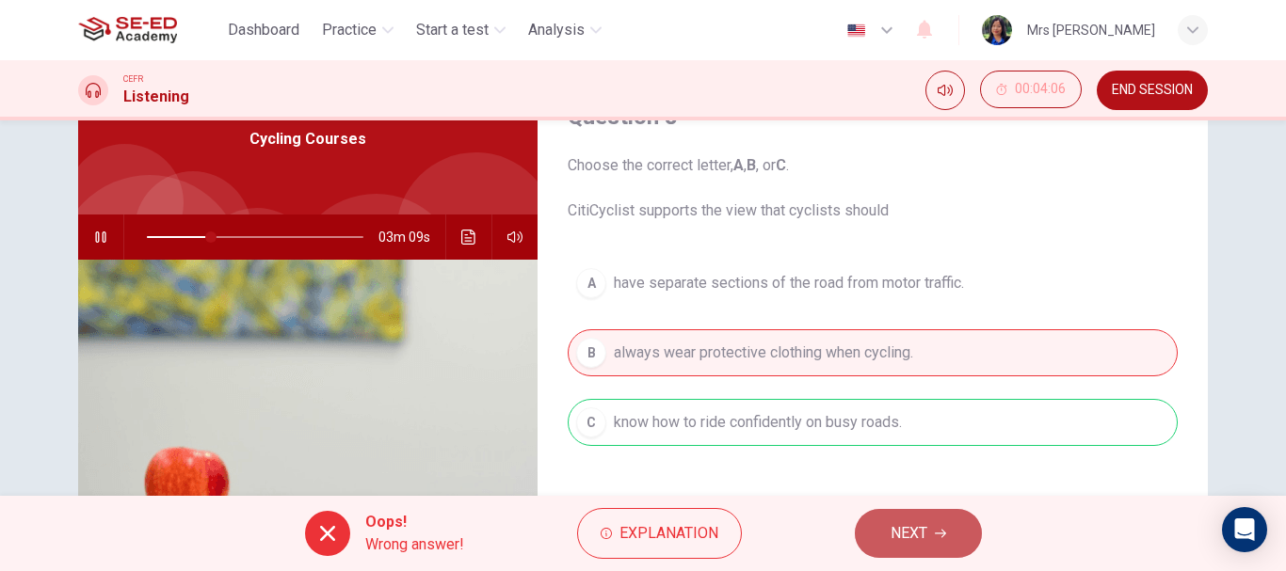
click at [918, 516] on button "NEXT" at bounding box center [918, 533] width 127 height 49
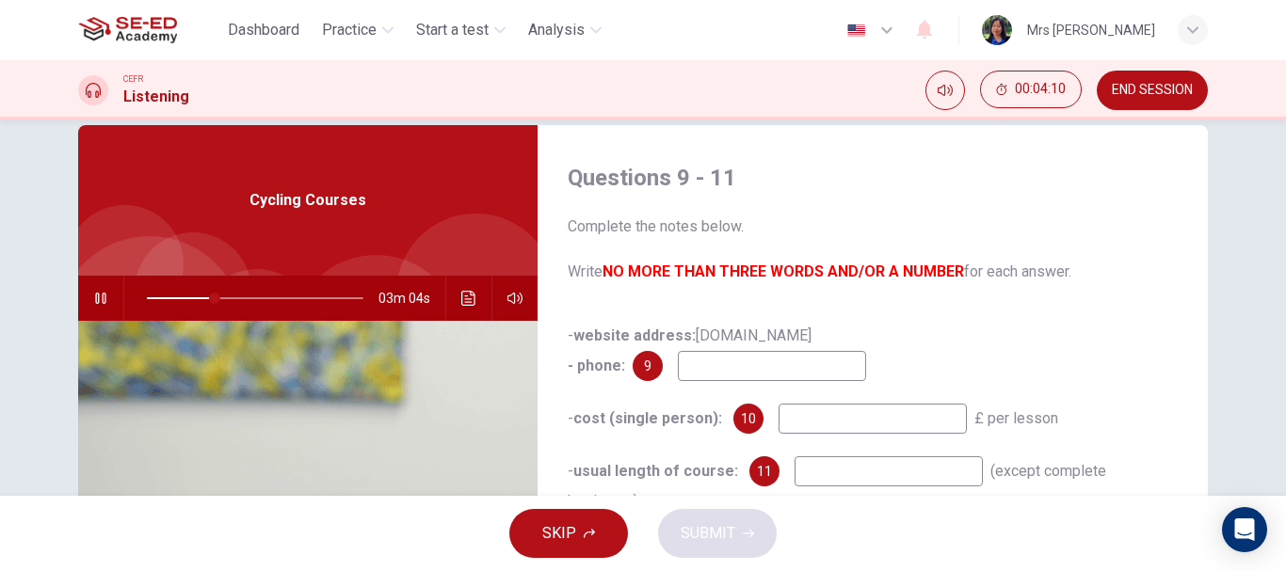
scroll to position [0, 0]
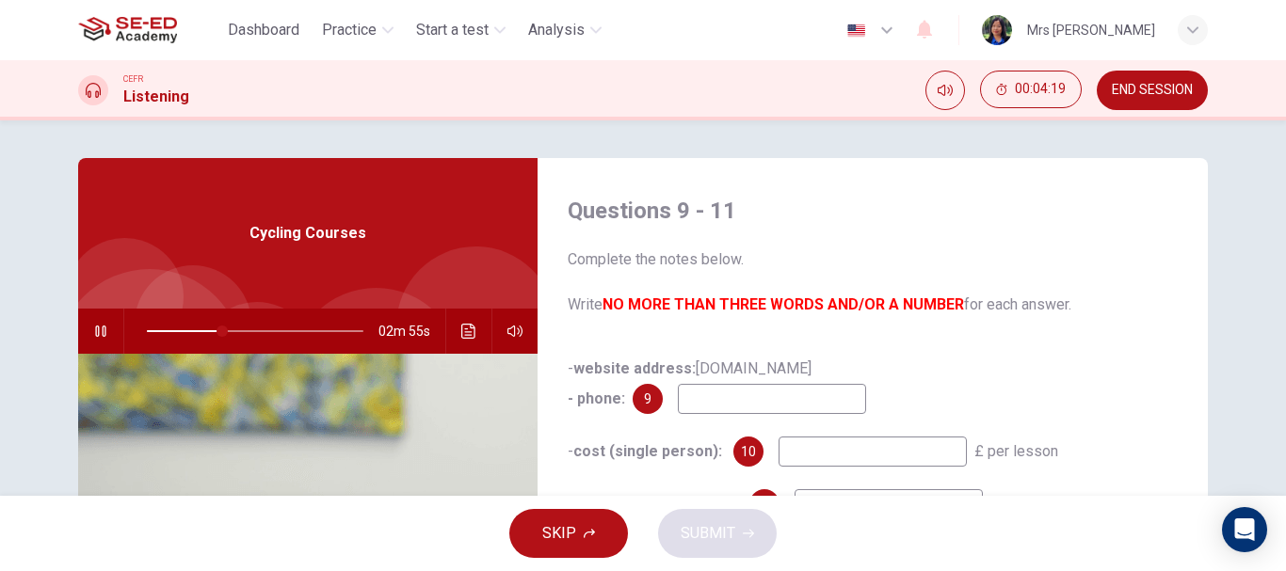
click at [785, 397] on input at bounding box center [772, 399] width 188 height 30
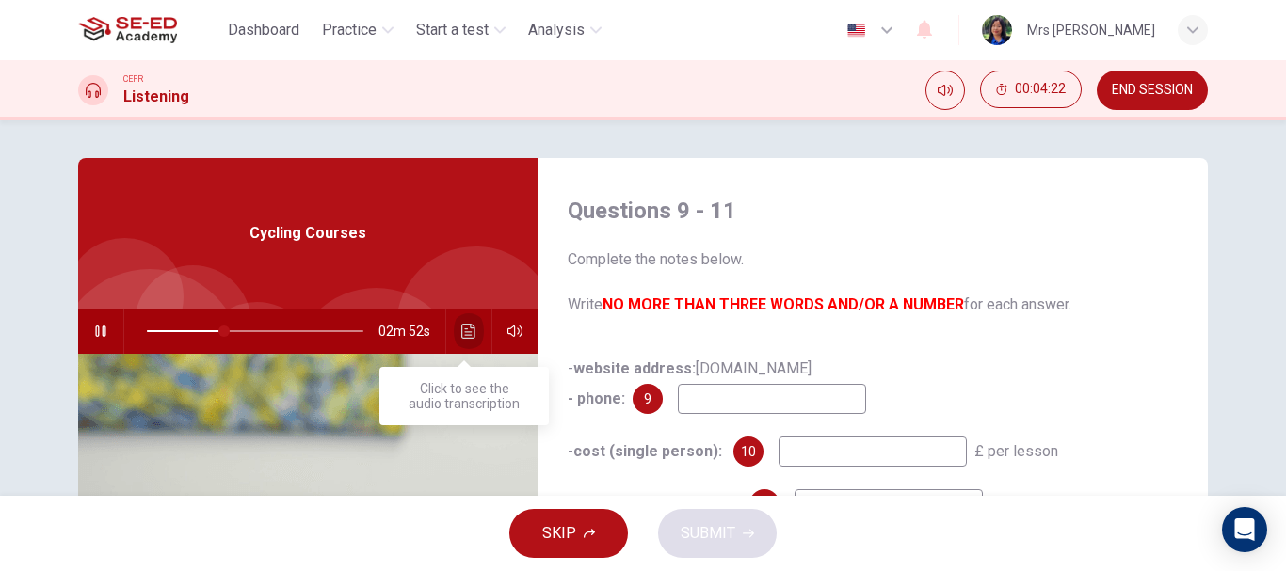
click at [454, 322] on button "Click to see the audio transcription" at bounding box center [469, 331] width 30 height 45
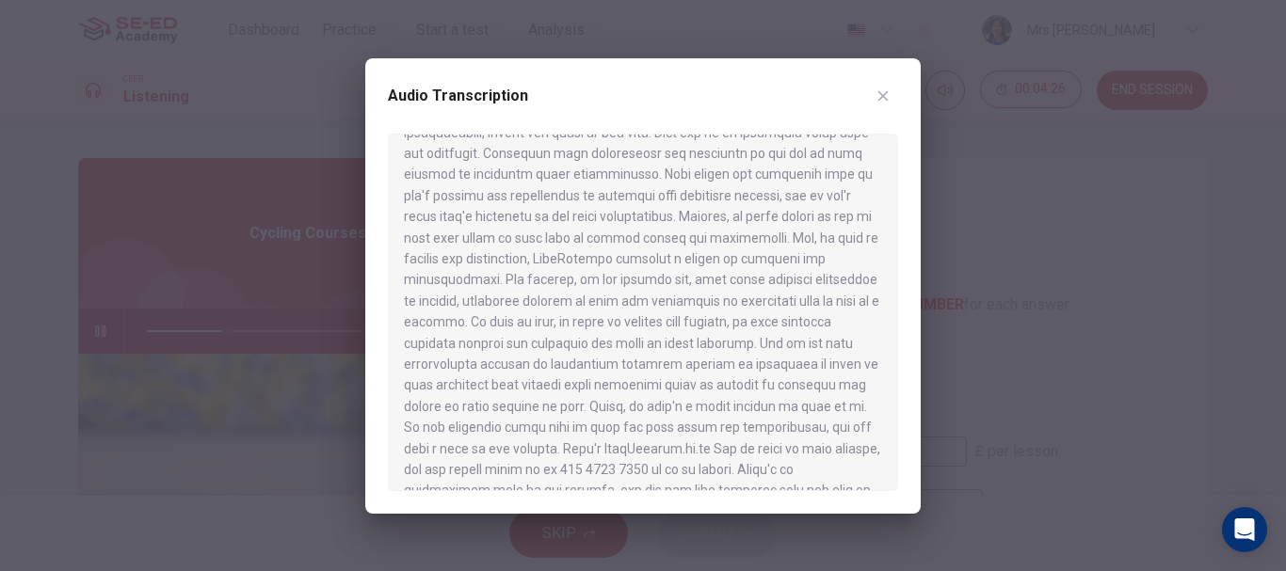
scroll to position [728, 0]
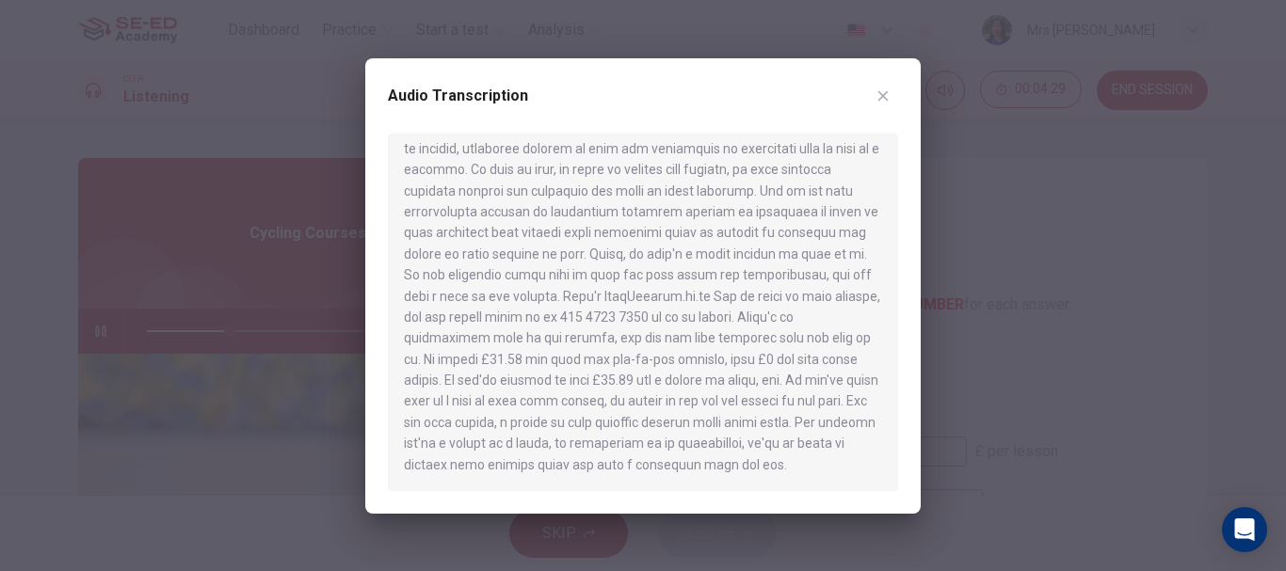
click at [1021, 232] on div at bounding box center [643, 285] width 1286 height 571
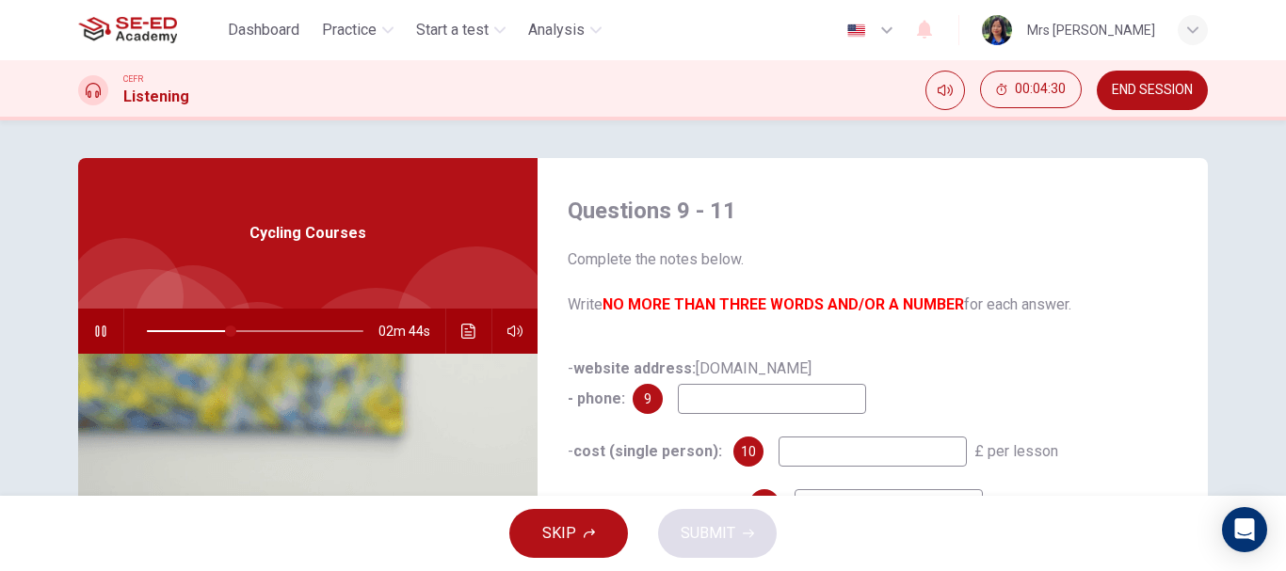
click at [776, 402] on input at bounding box center [772, 399] width 188 height 30
type input "40"
type input "8"
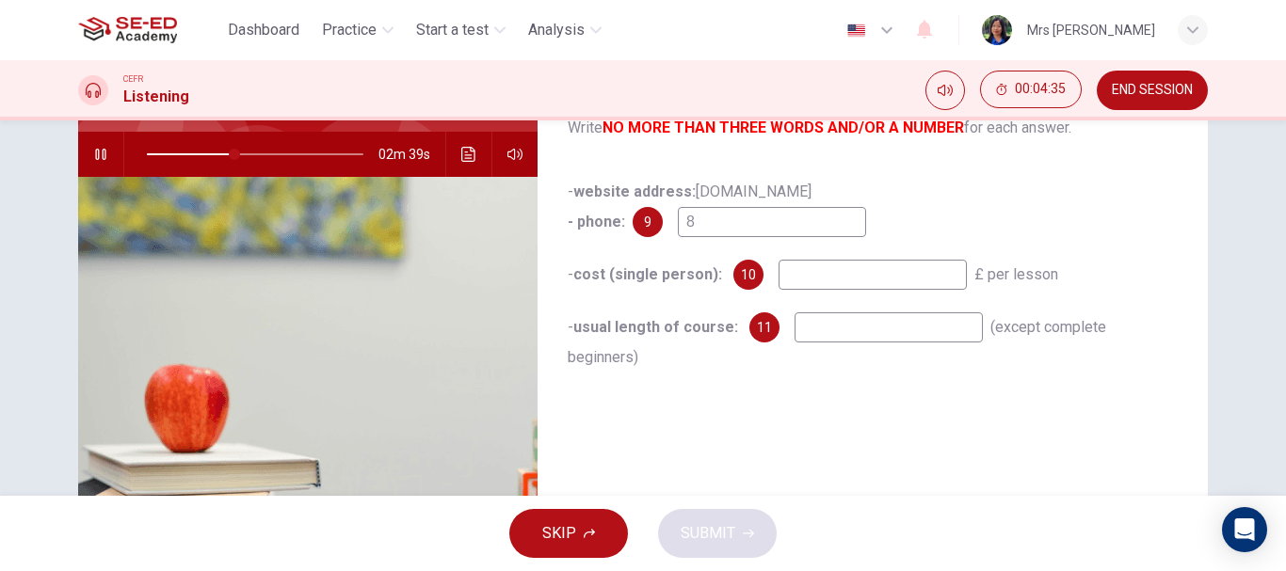
scroll to position [188, 0]
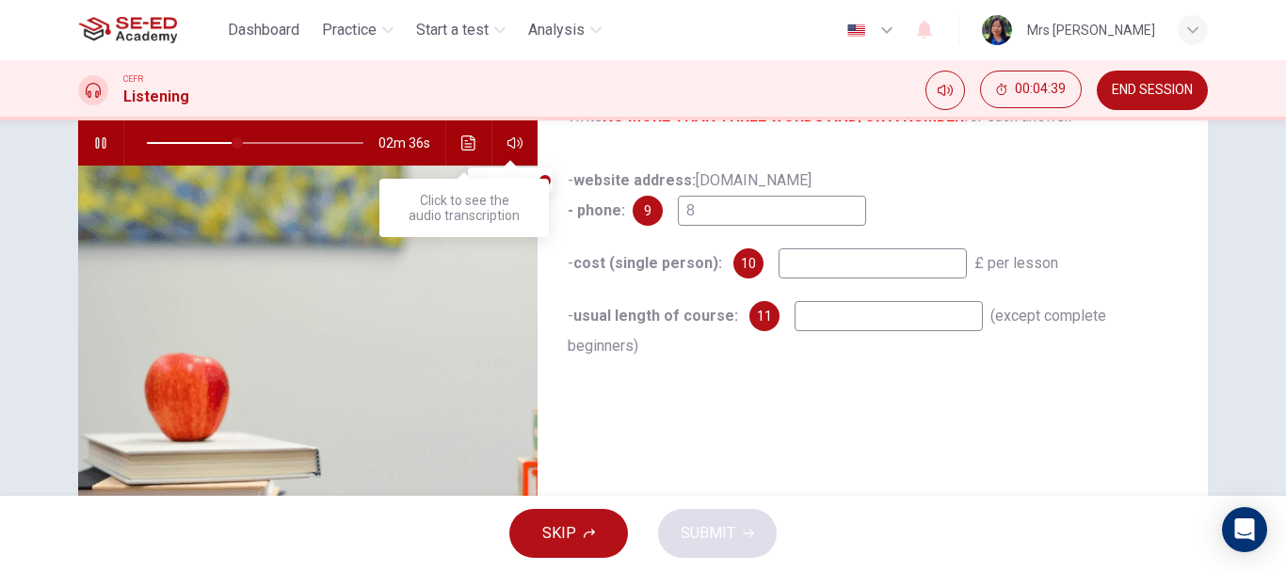
type input "42"
type input "8"
click at [465, 137] on icon "Click to see the audio transcription" at bounding box center [468, 143] width 15 height 15
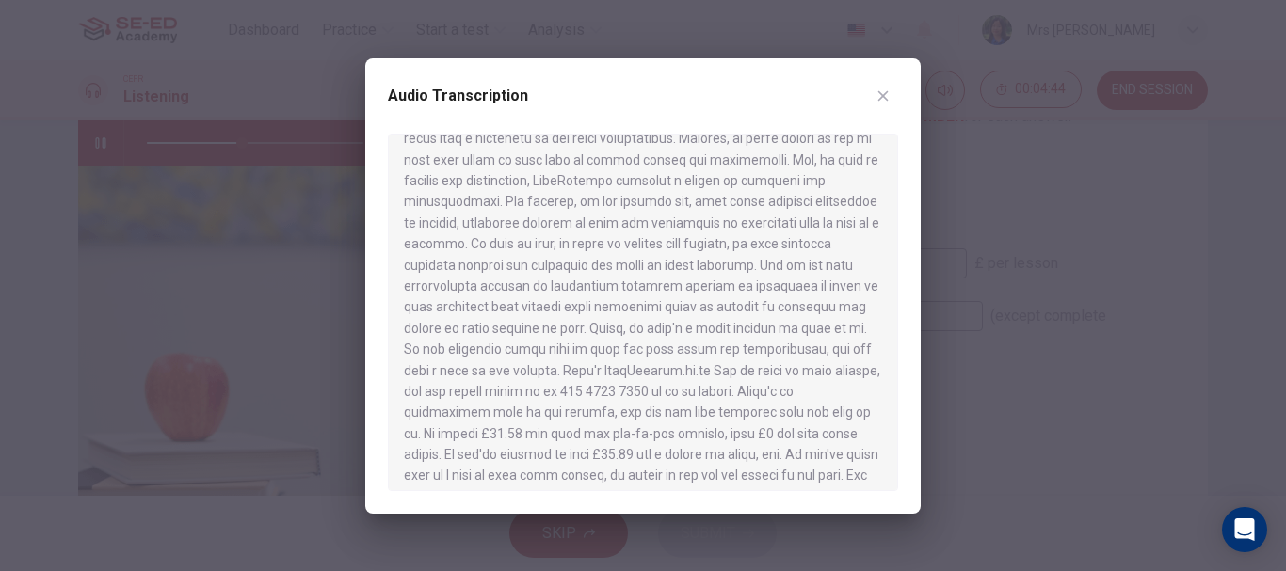
scroll to position [728, 0]
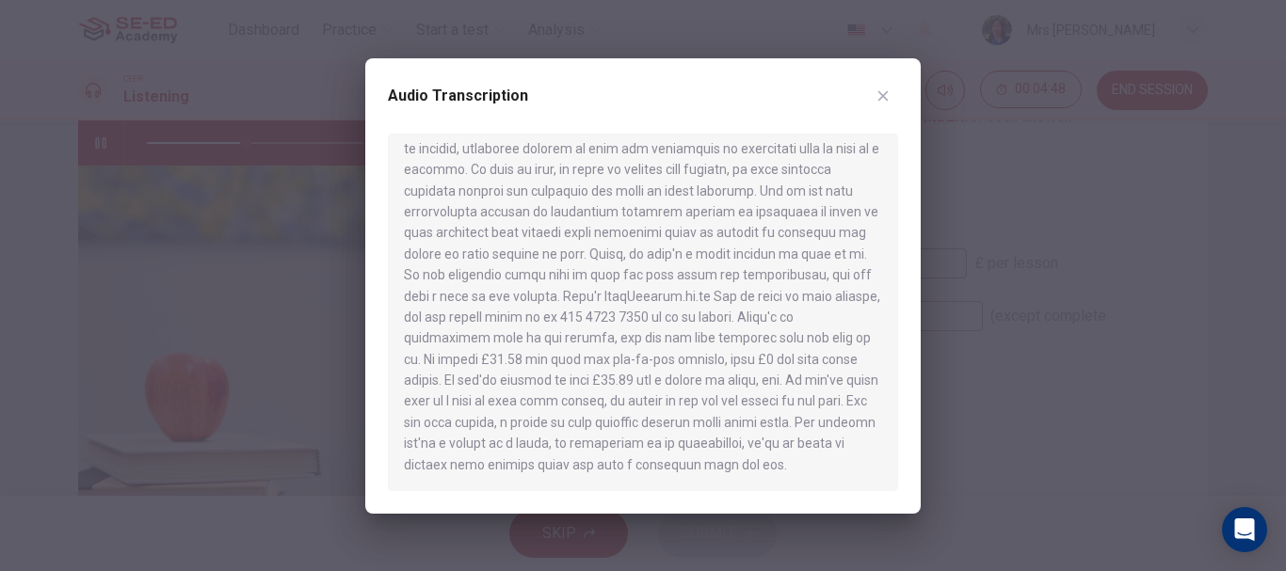
drag, startPoint x: 837, startPoint y: 300, endPoint x: 867, endPoint y: 305, distance: 30.5
click at [867, 305] on div at bounding box center [643, 313] width 510 height 358
click at [297, 317] on div at bounding box center [643, 285] width 1286 height 571
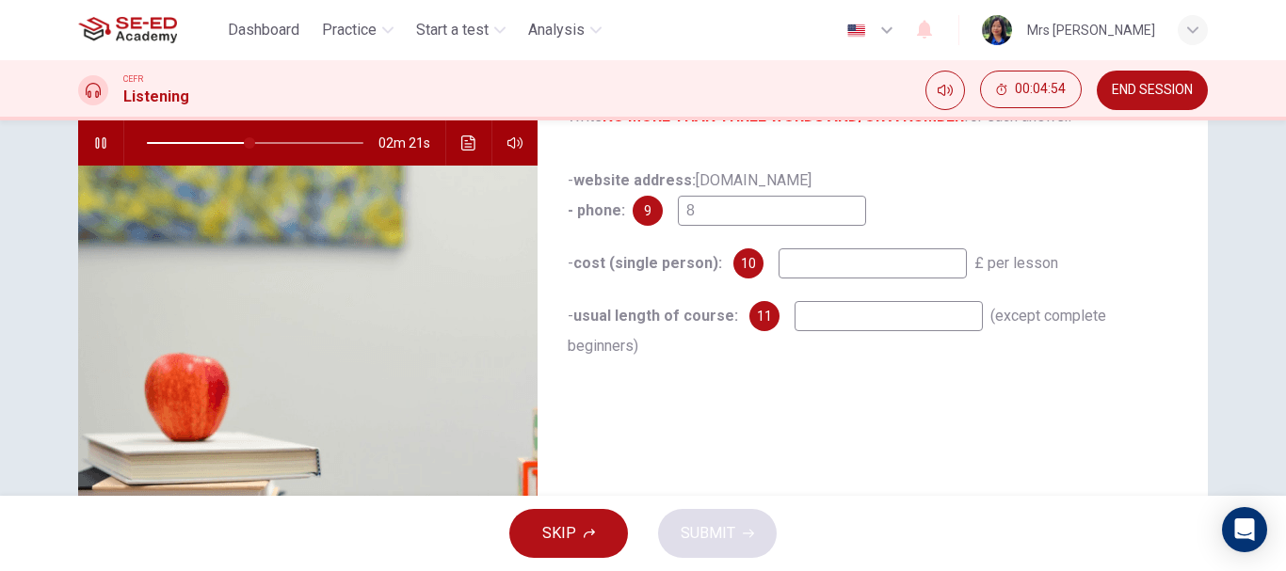
type input "48"
drag, startPoint x: 710, startPoint y: 202, endPoint x: 655, endPoint y: 206, distance: 54.7
click at [655, 205] on div "9 8" at bounding box center [749, 211] width 233 height 30
type input "0"
type input "48"
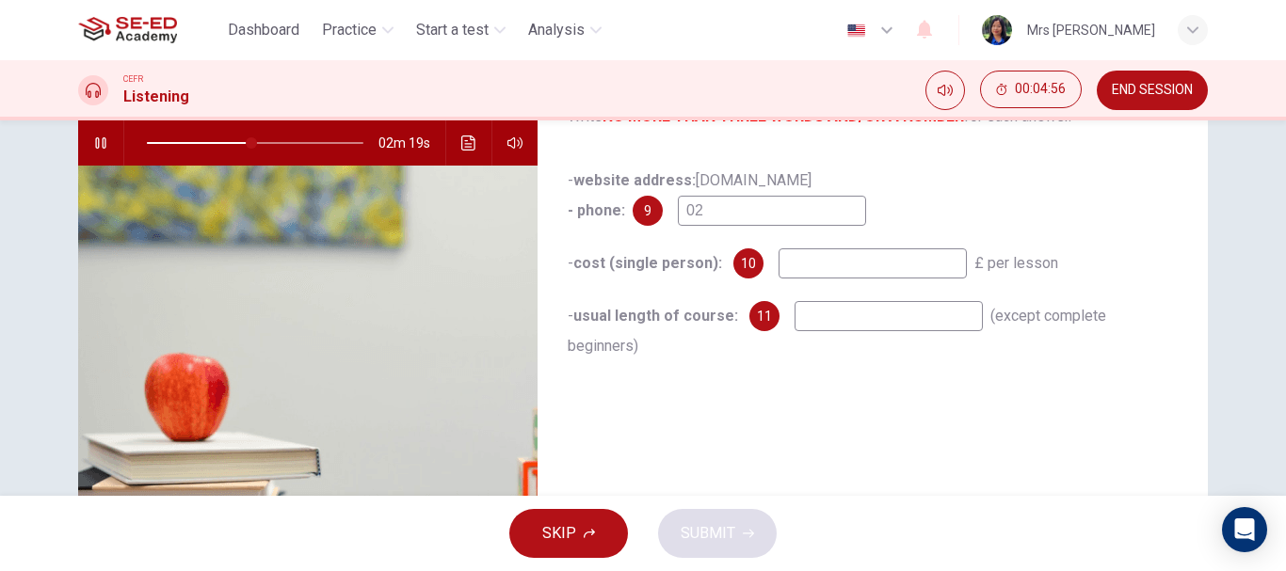
type input "020"
type input "48"
type input "02075"
type input "49"
type input "0207560"
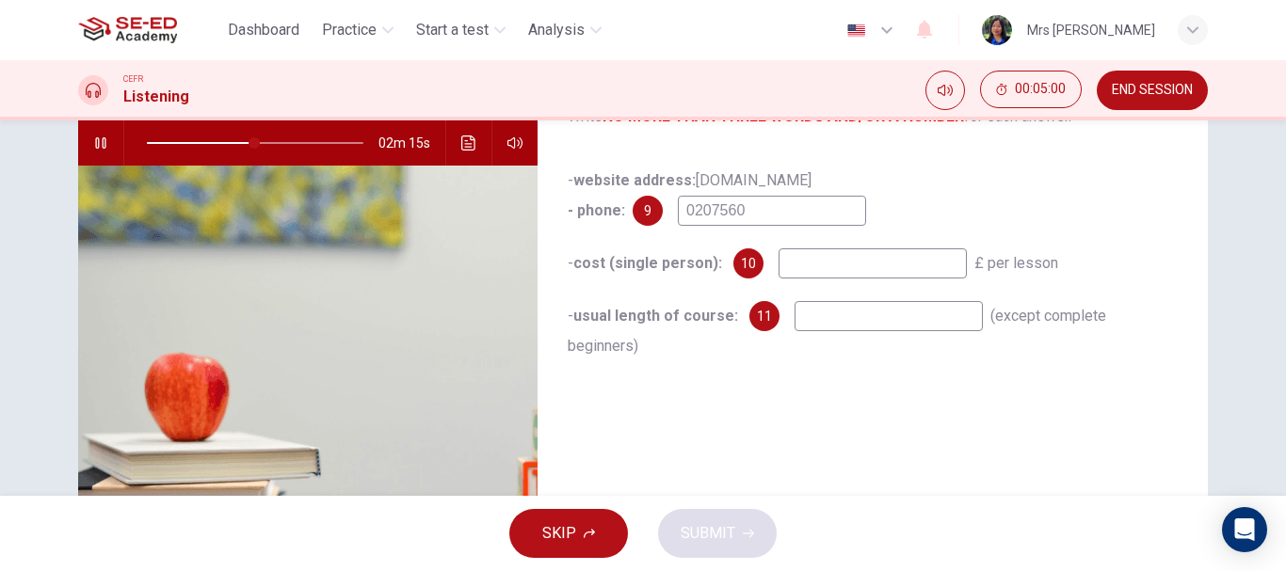
type input "50"
type input "0207560"
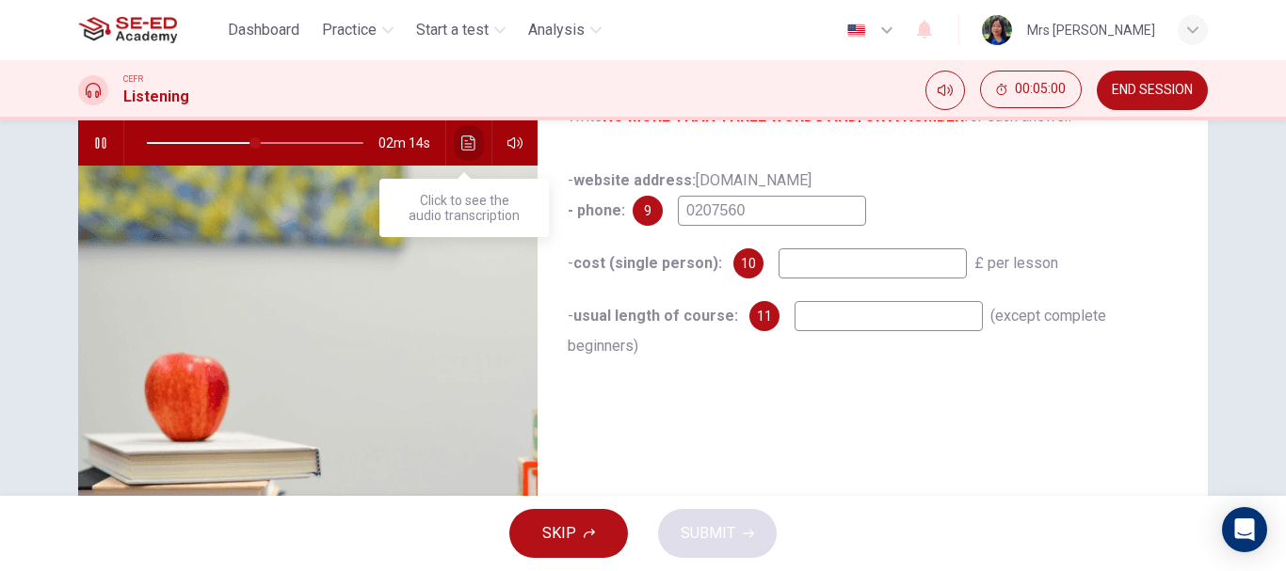
click at [461, 140] on icon "Click to see the audio transcription" at bounding box center [468, 143] width 14 height 15
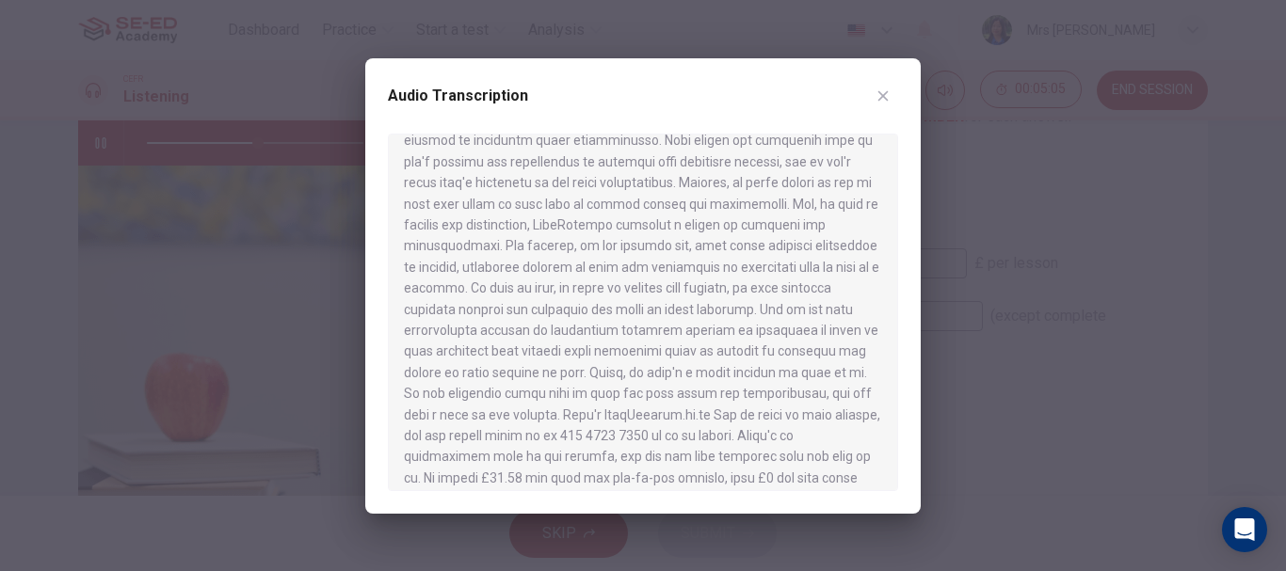
scroll to position [659, 0]
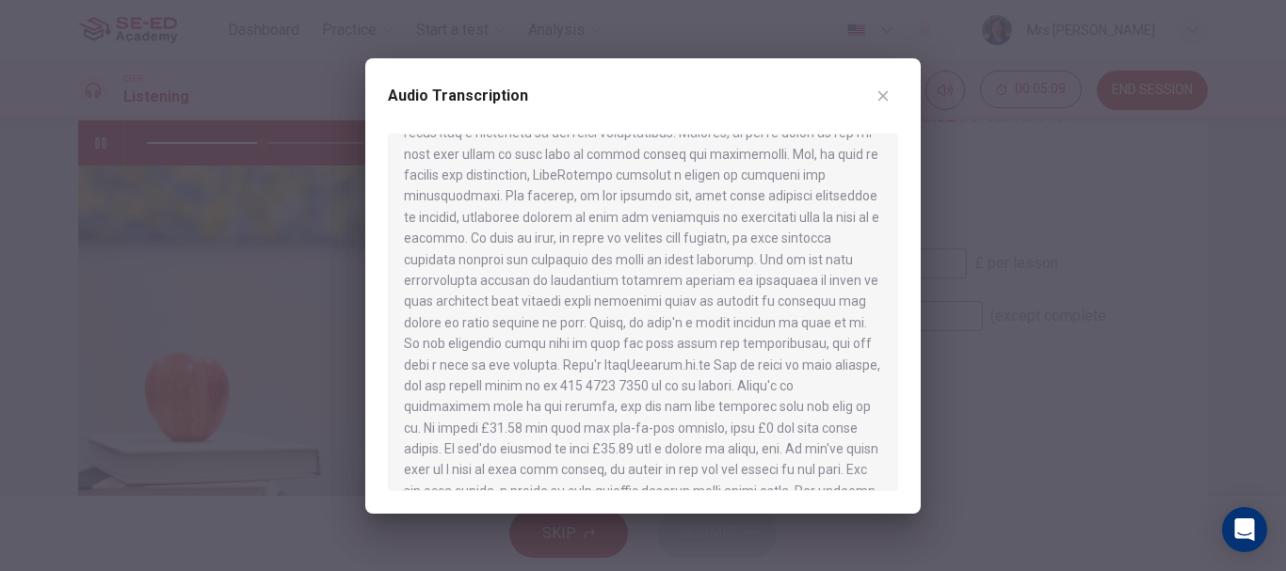
click at [389, 544] on div at bounding box center [643, 285] width 1286 height 571
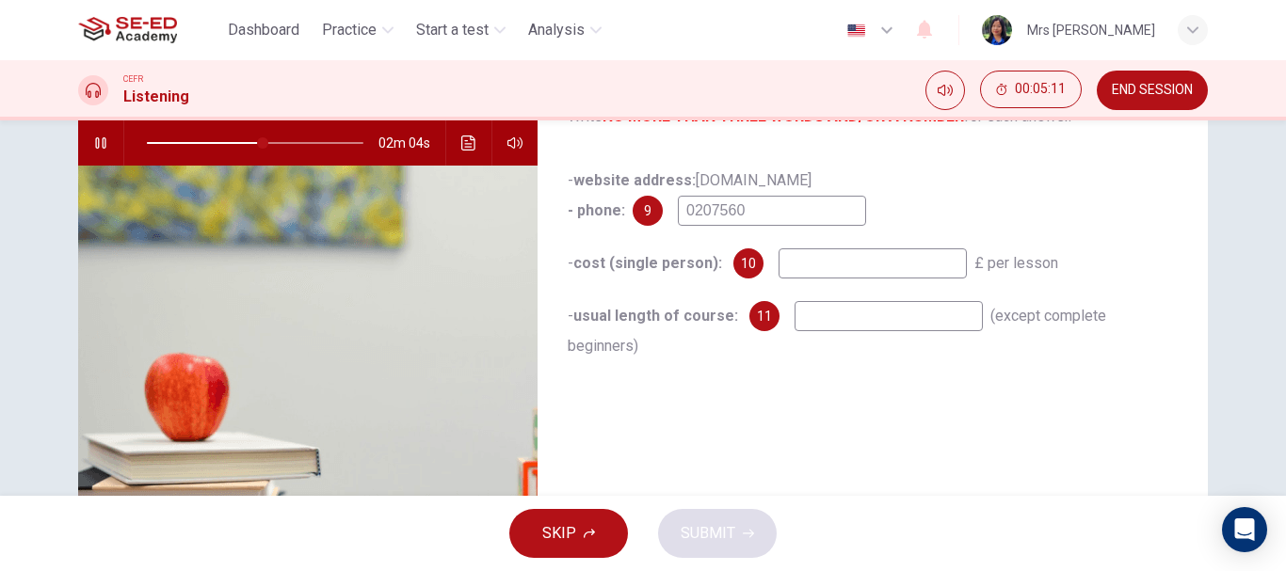
type input "54"
click at [776, 212] on input "0207560" at bounding box center [772, 211] width 188 height 30
type input "020756"
type input "54"
type input "02075624"
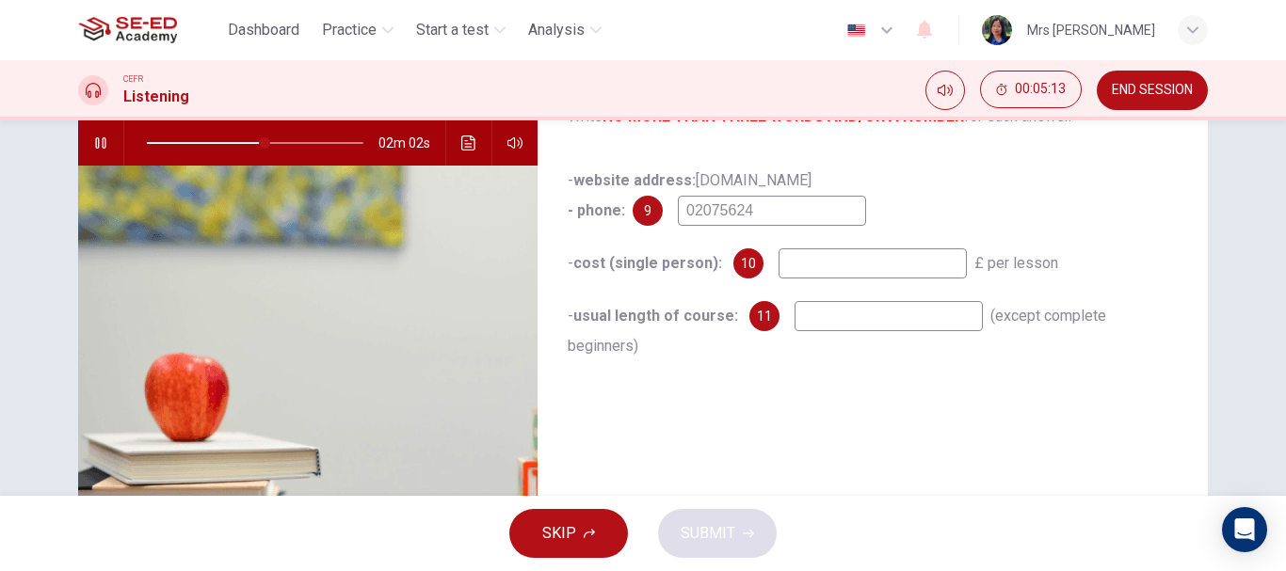
type input "55"
type input "0207562402"
type input "55"
type input "02075624028"
type input "57"
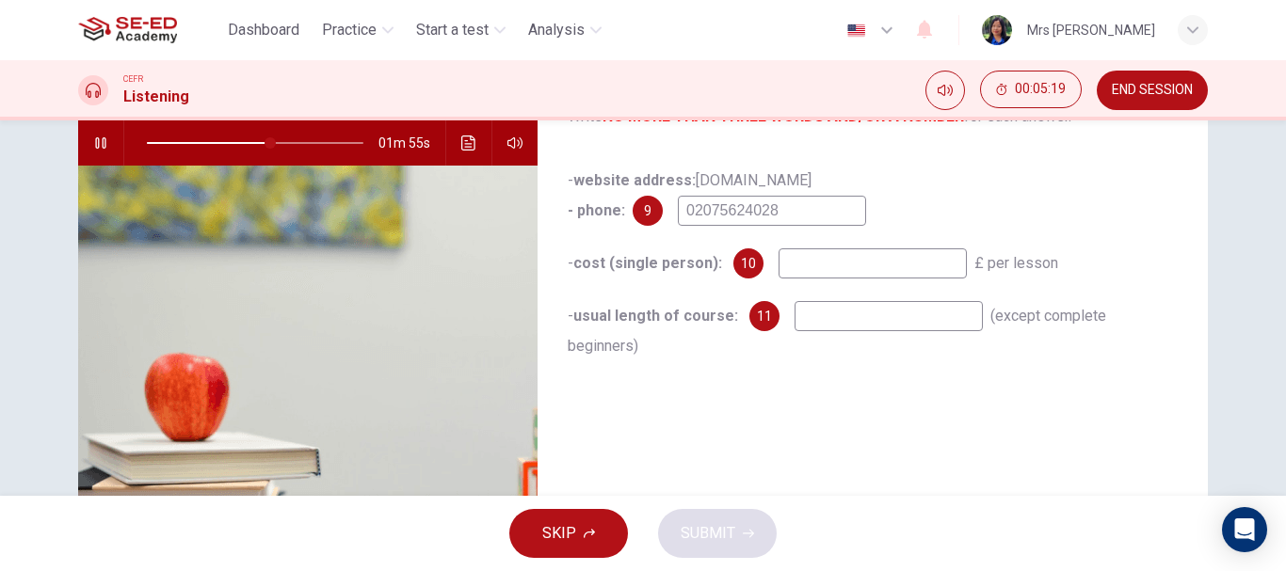
type input "02075624028"
click at [862, 265] on input at bounding box center [872, 264] width 188 height 30
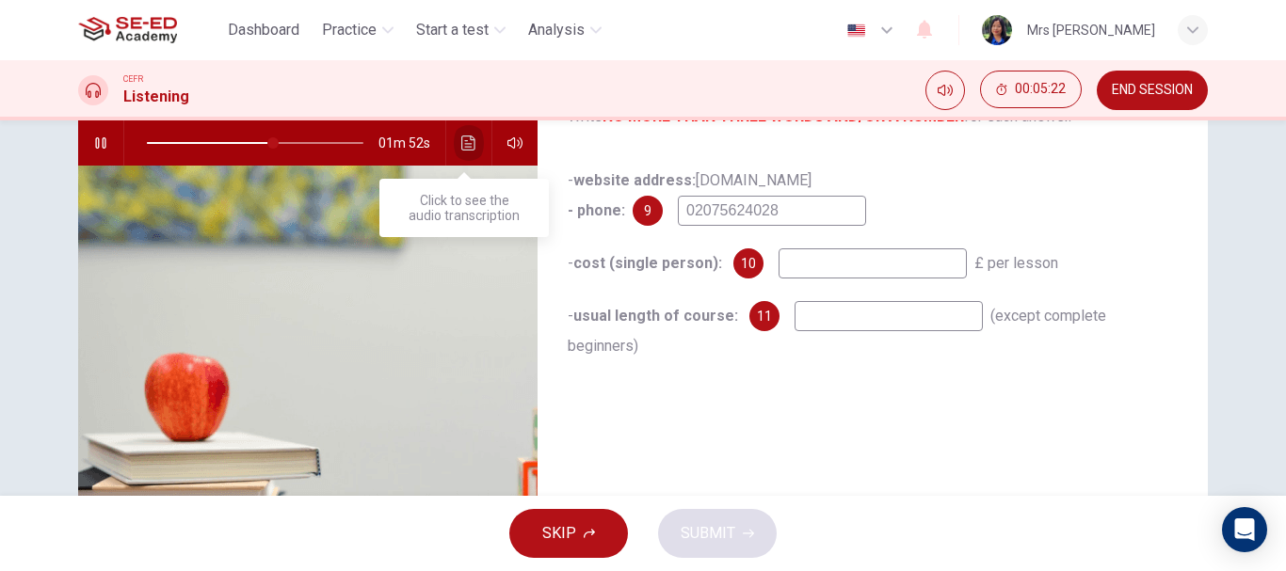
click at [461, 145] on icon "Click to see the audio transcription" at bounding box center [468, 143] width 15 height 15
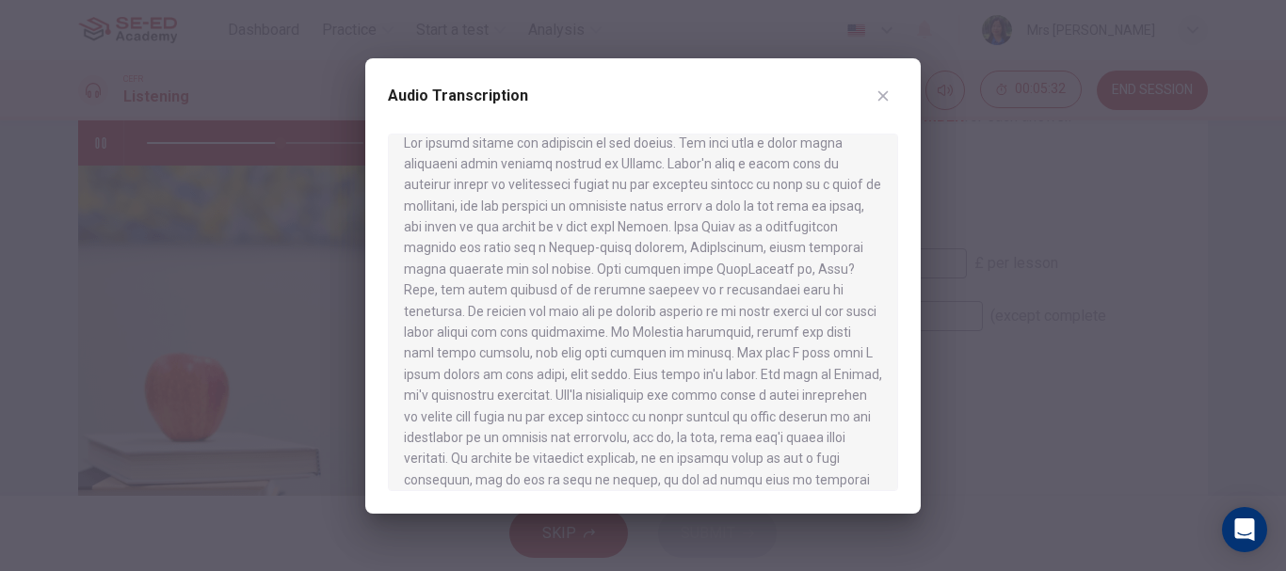
scroll to position [0, 0]
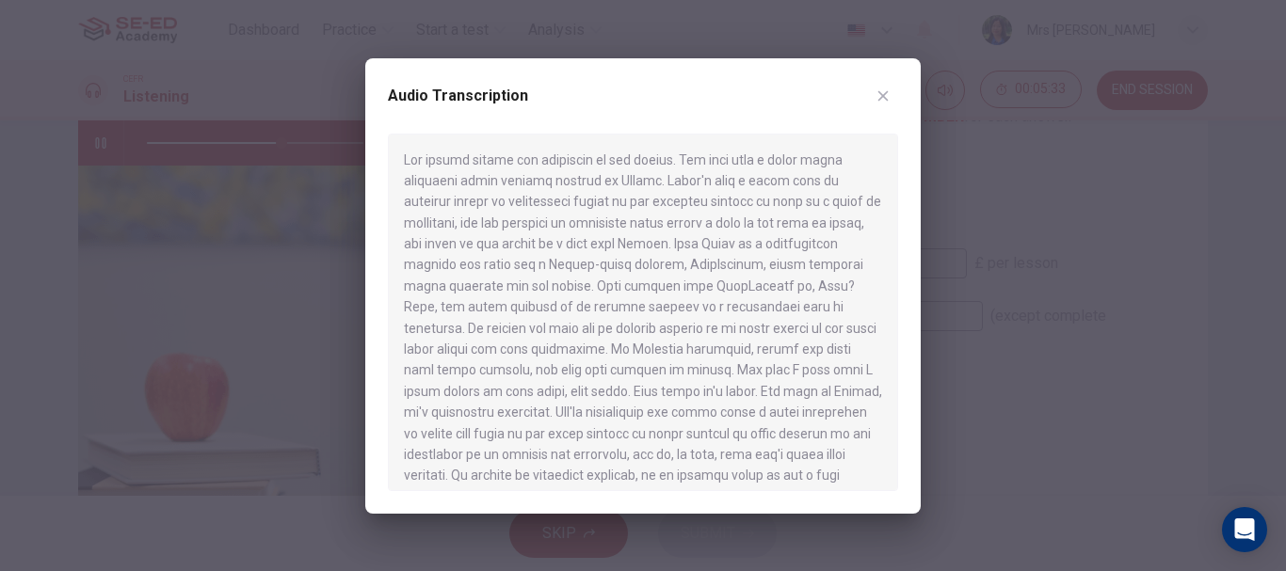
click at [942, 154] on div at bounding box center [643, 285] width 1286 height 571
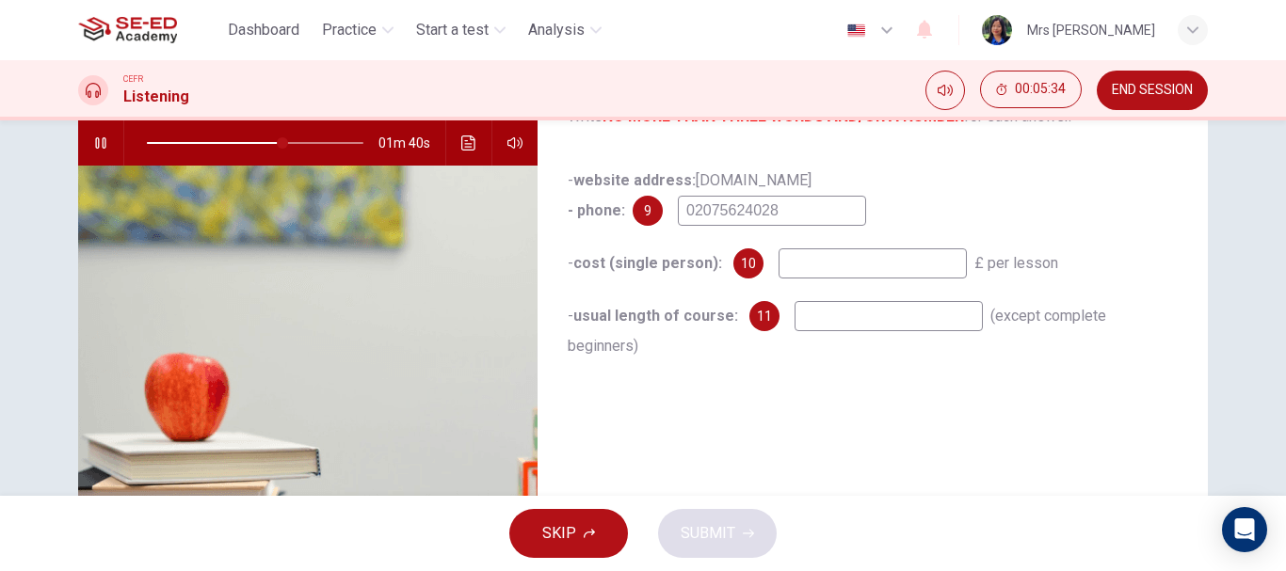
click at [850, 259] on input at bounding box center [872, 264] width 188 height 30
type input "63"
type input "8"
type input "64"
type input "8"
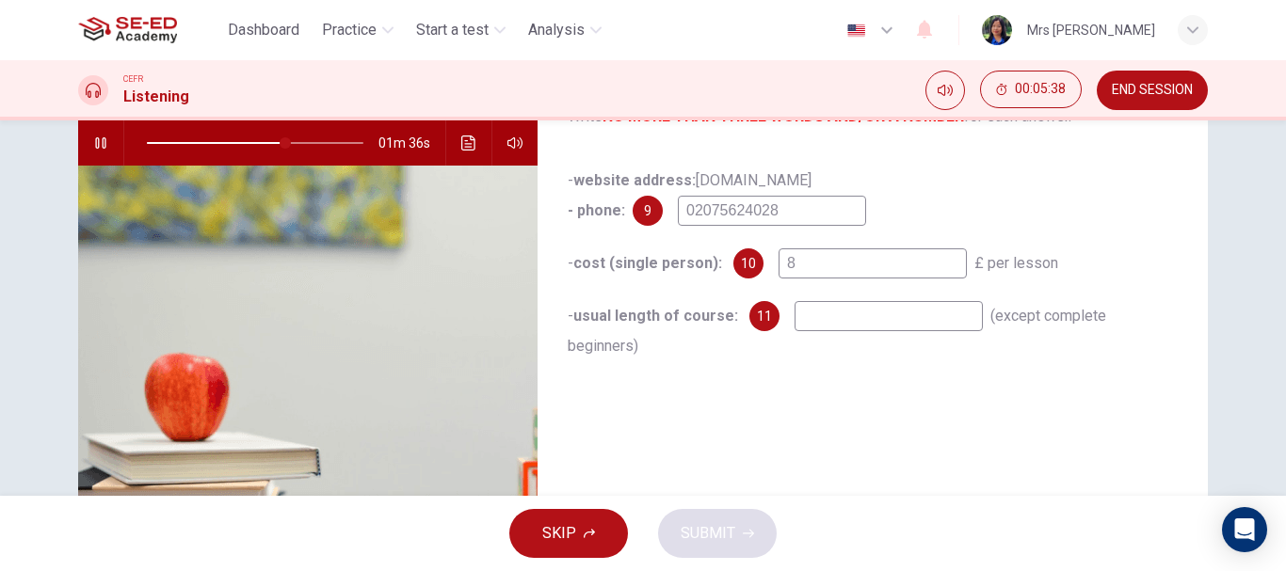
click at [906, 314] on input at bounding box center [888, 316] width 188 height 30
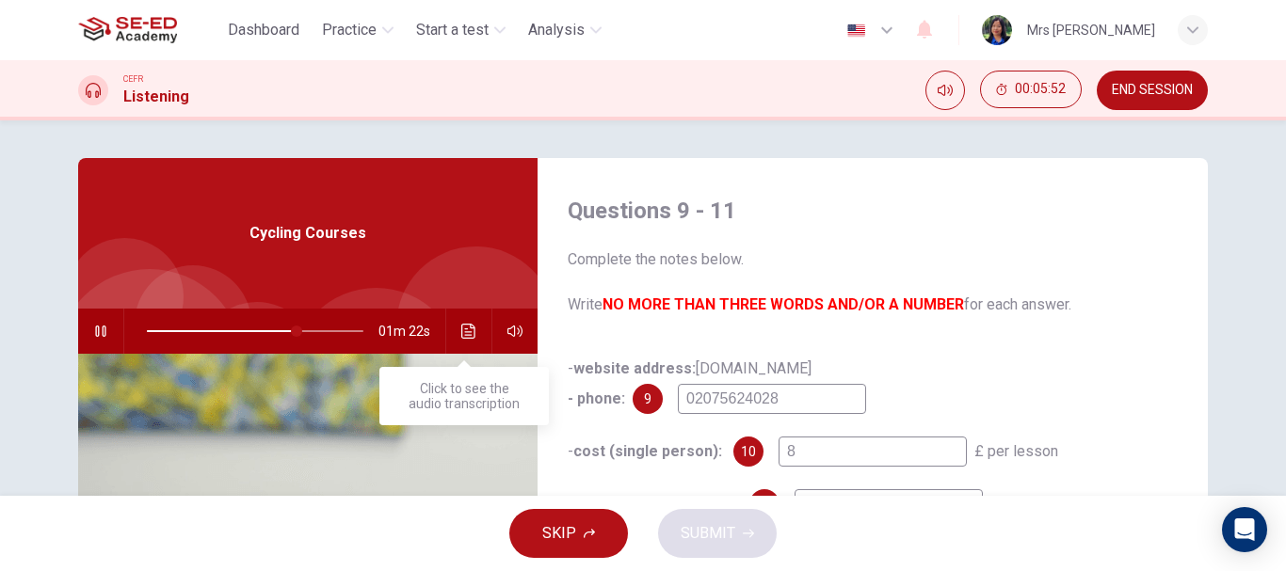
click at [457, 321] on button "Click to see the audio transcription" at bounding box center [469, 331] width 30 height 45
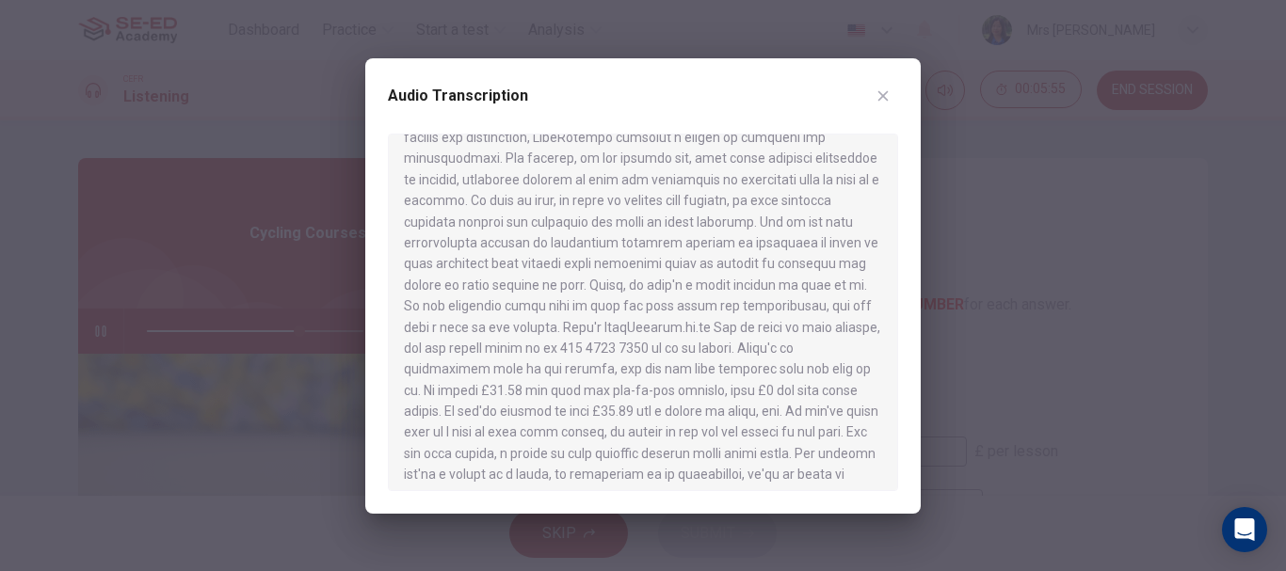
scroll to position [728, 0]
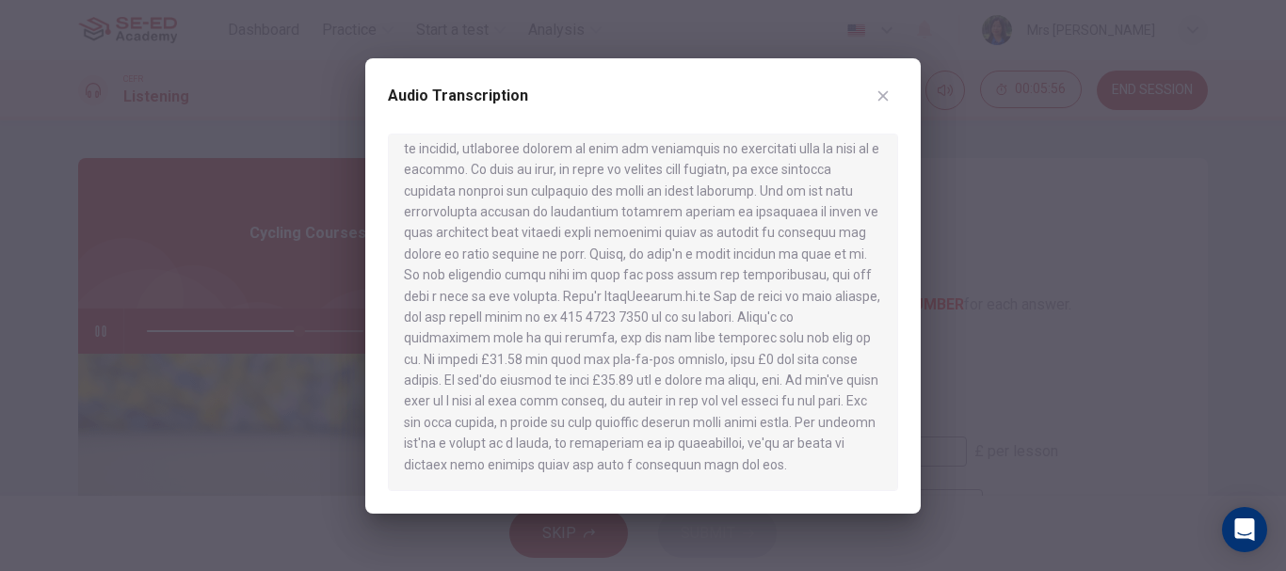
click at [1099, 287] on div at bounding box center [643, 285] width 1286 height 571
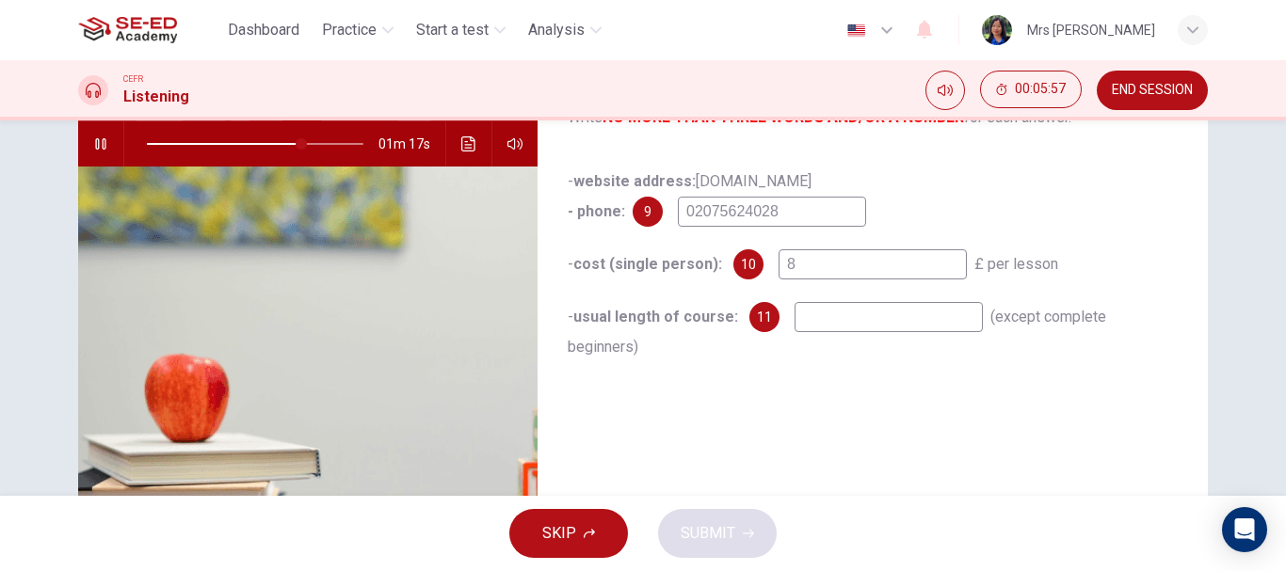
scroll to position [188, 0]
click at [841, 321] on input at bounding box center [888, 316] width 188 height 30
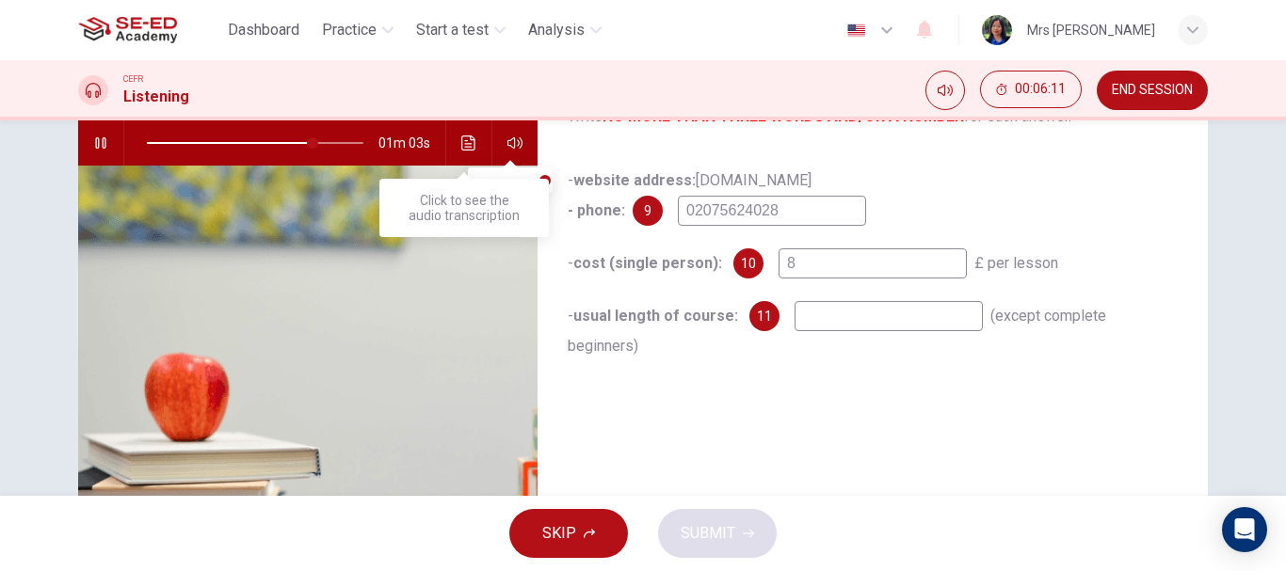
click at [461, 139] on icon "Click to see the audio transcription" at bounding box center [468, 143] width 14 height 15
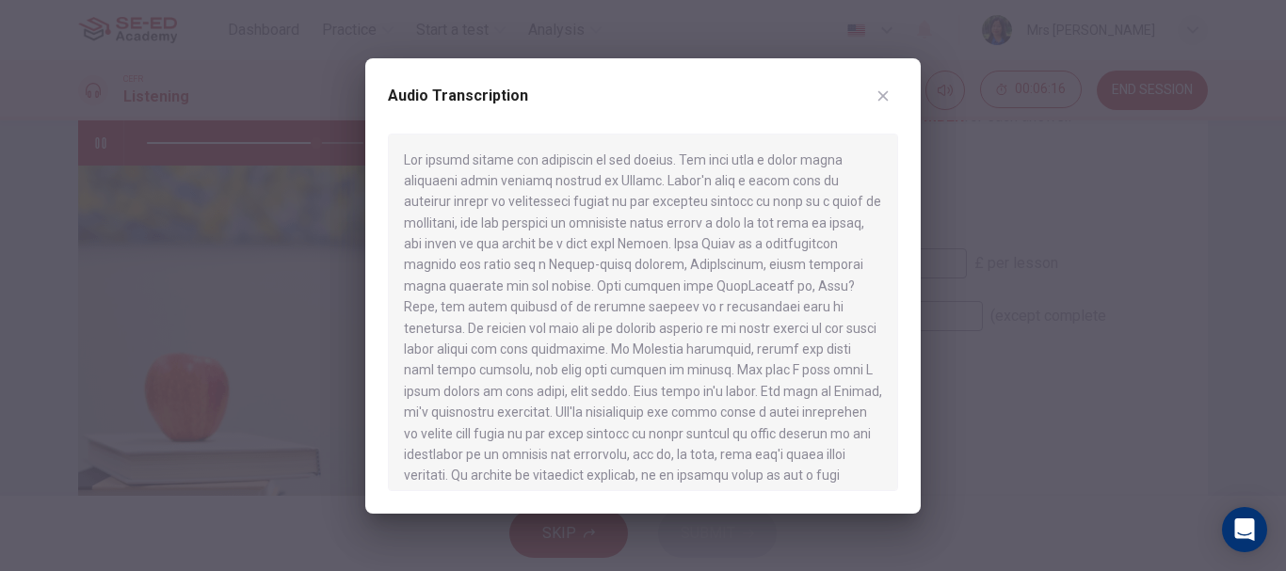
click at [959, 252] on div at bounding box center [643, 285] width 1286 height 571
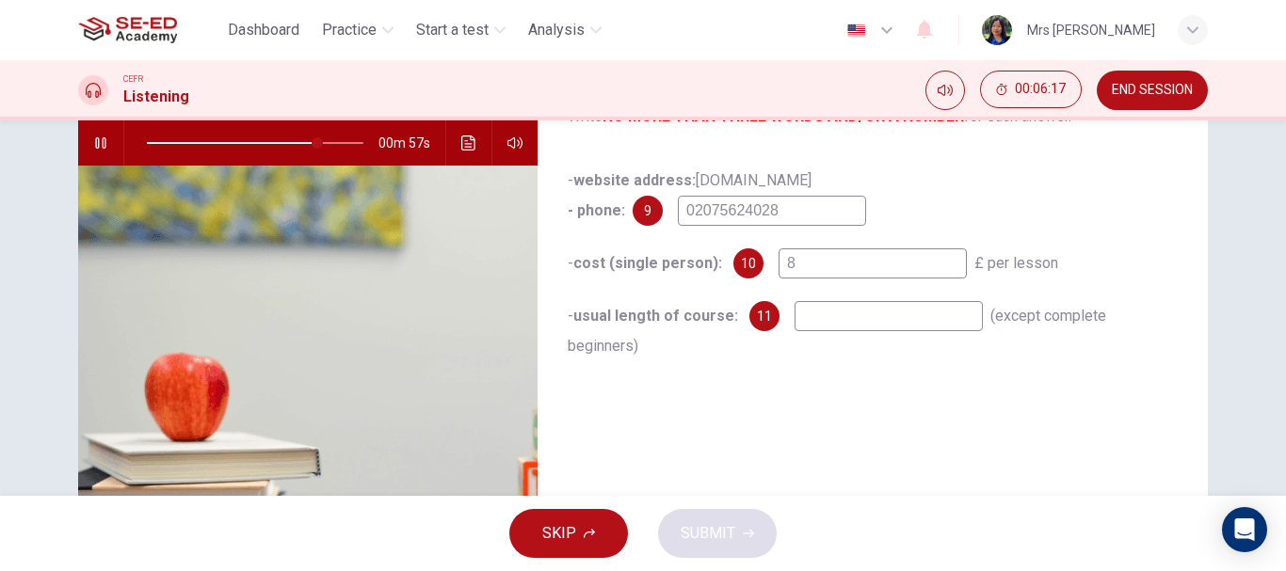
click at [846, 310] on input at bounding box center [888, 316] width 188 height 30
type input "79"
type input "ca"
type input "80"
type input "c"
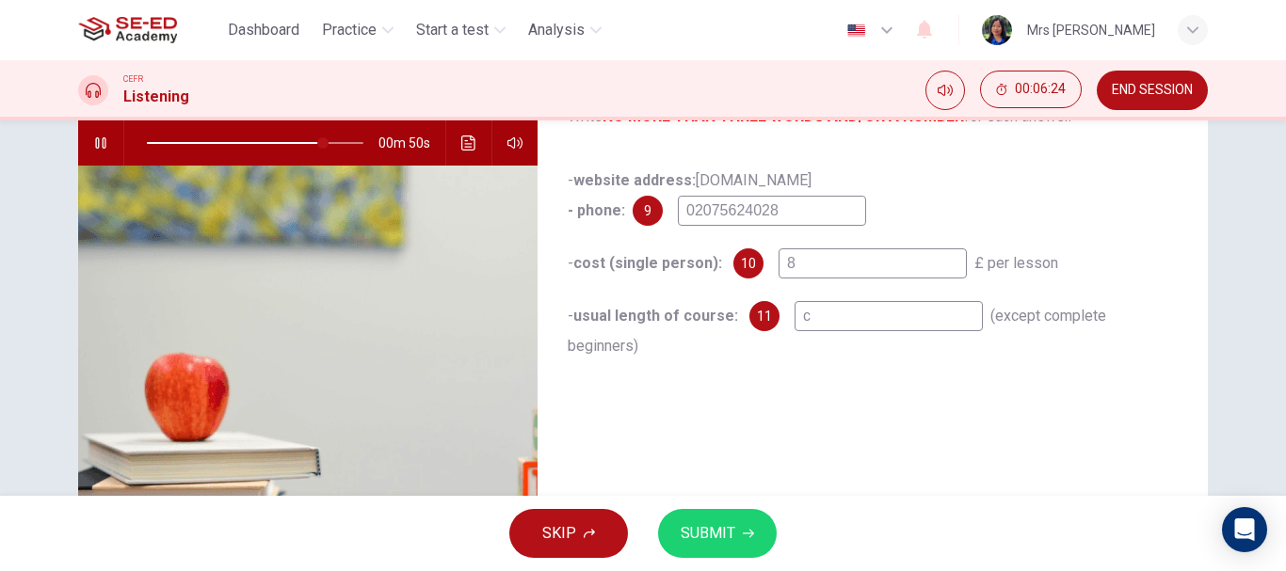
type input "81"
type input "cit"
type input "81"
type input "citi"
type input "84"
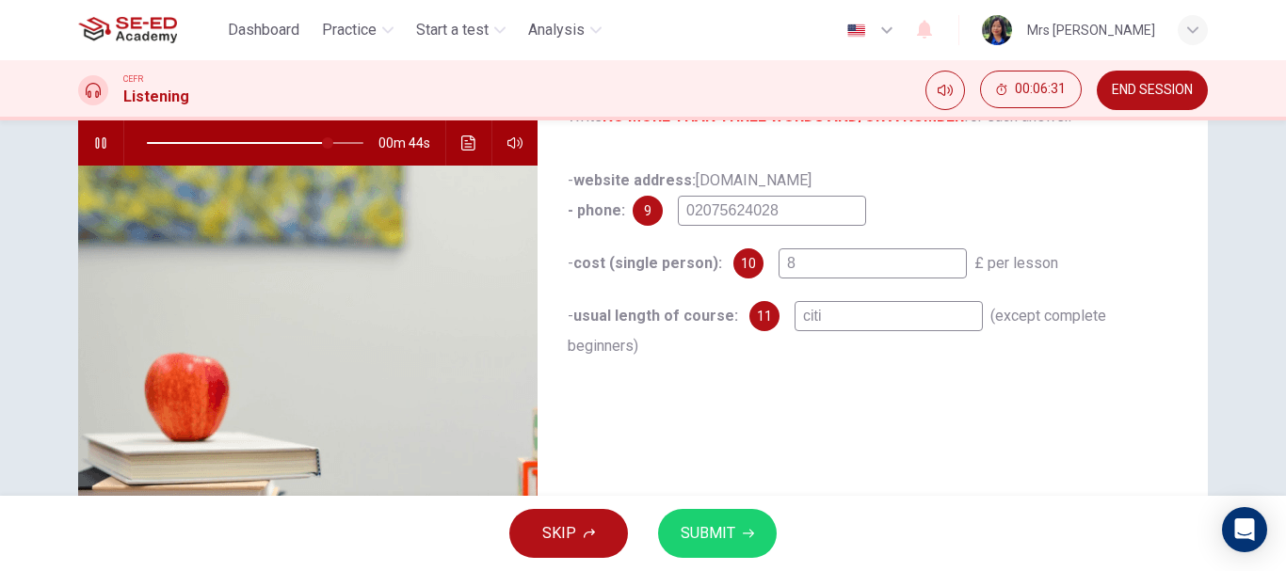
type input "citi"
click at [720, 520] on button "SUBMIT" at bounding box center [717, 533] width 119 height 49
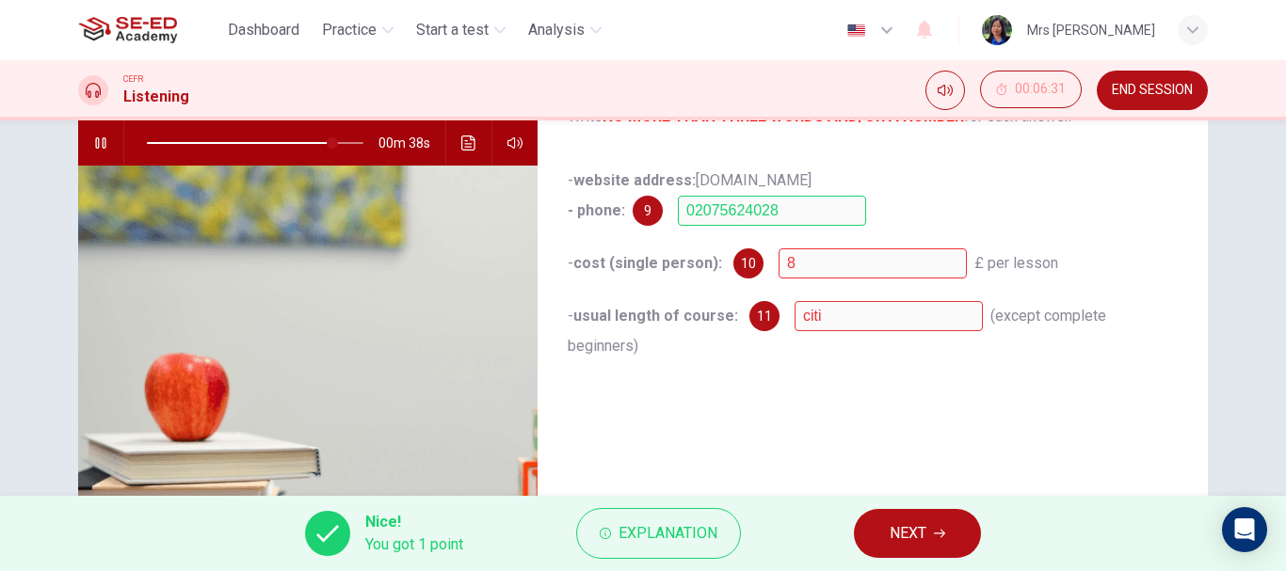
type input "86"
click at [938, 516] on button "NEXT" at bounding box center [917, 533] width 127 height 49
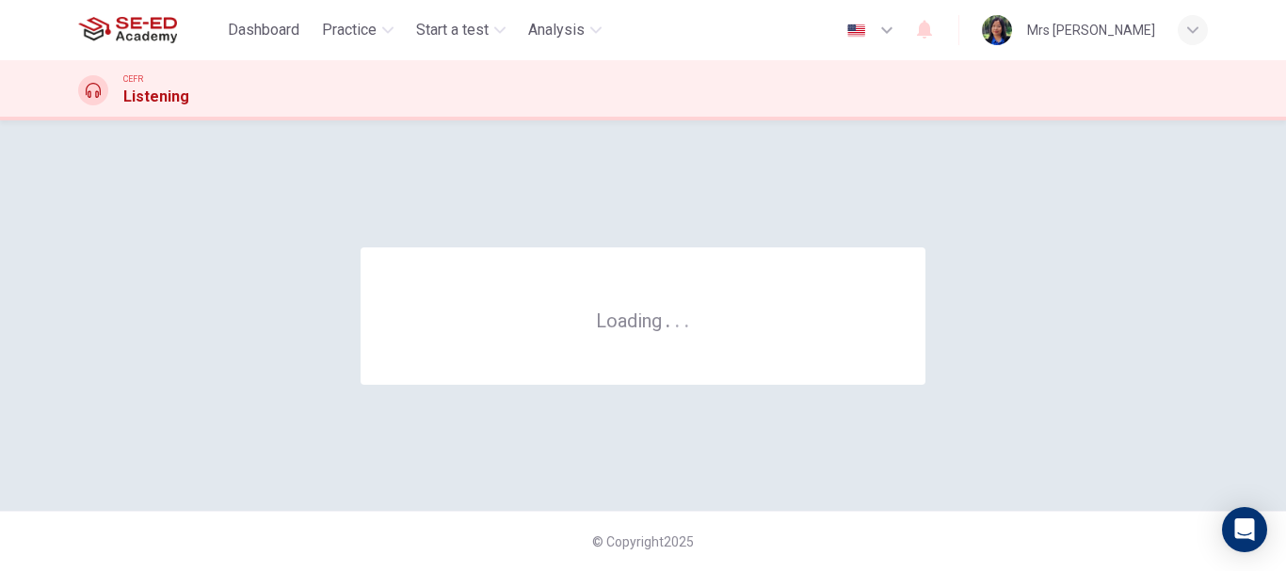
scroll to position [0, 0]
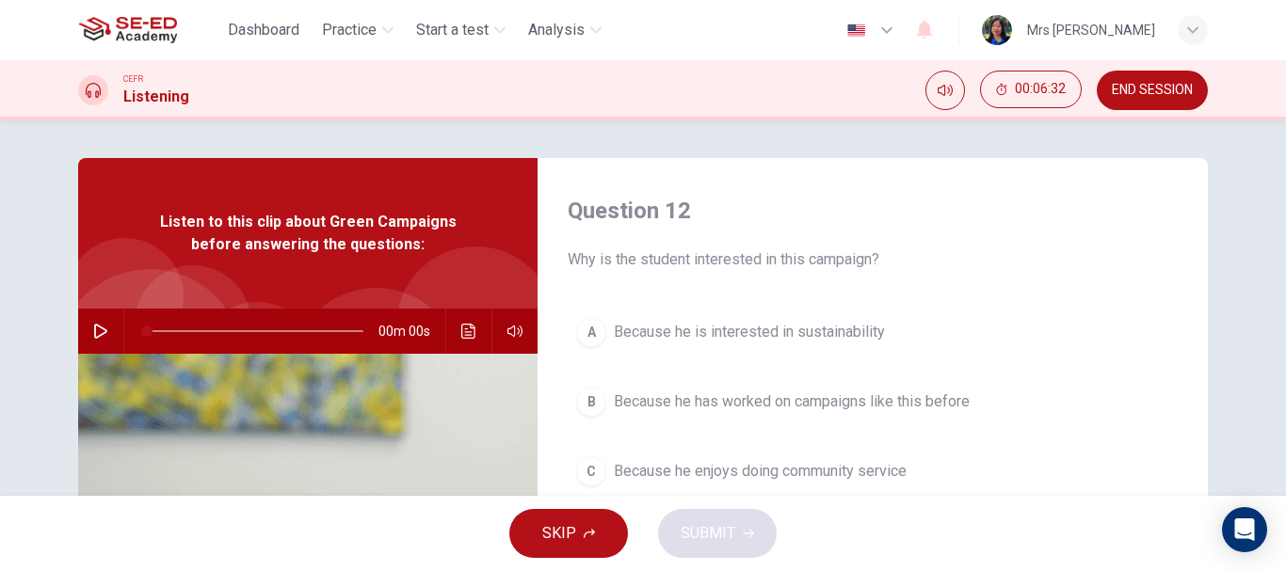
drag, startPoint x: 1141, startPoint y: 92, endPoint x: 724, endPoint y: 84, distance: 417.1
click at [1142, 92] on span "END SESSION" at bounding box center [1152, 90] width 81 height 15
